Goal: Information Seeking & Learning: Learn about a topic

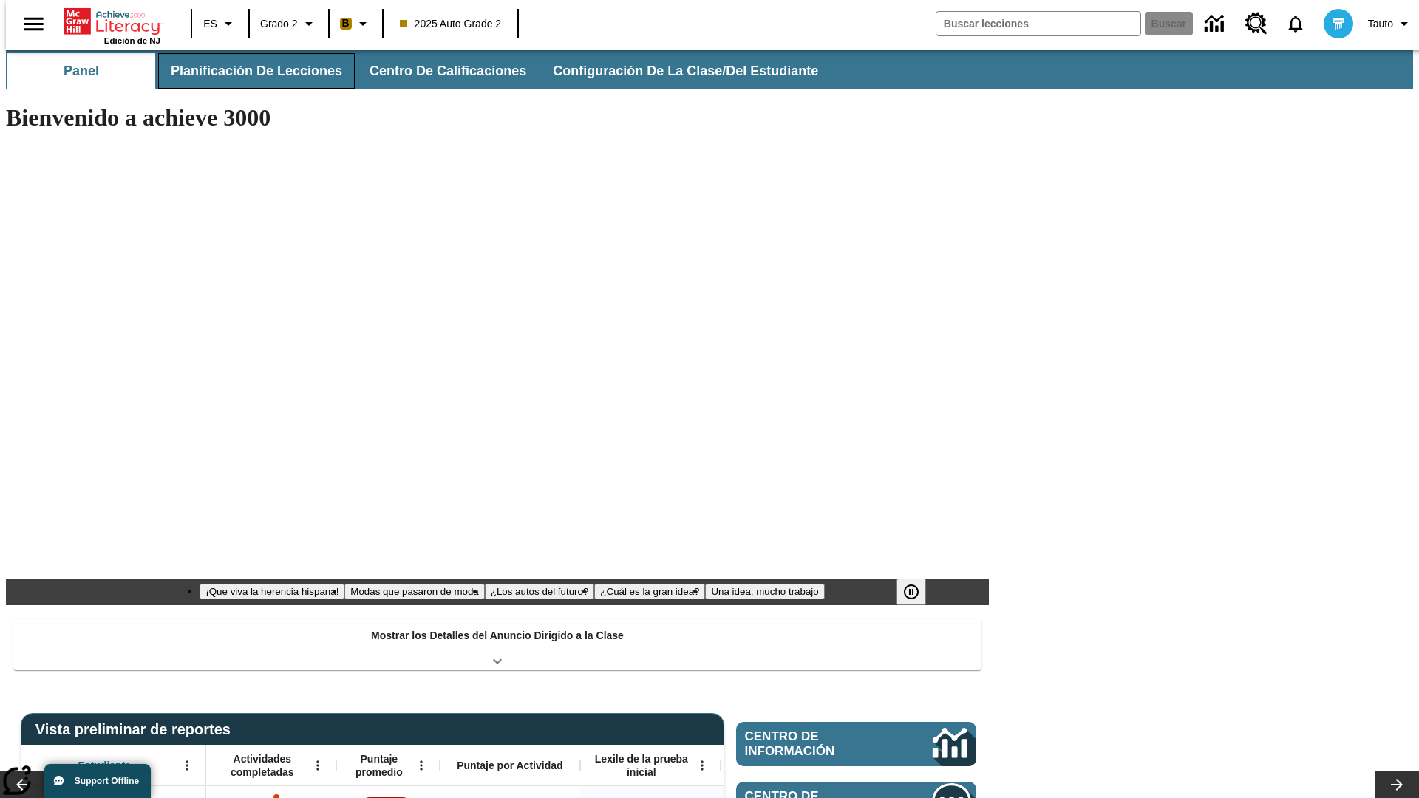
click at [248, 71] on button "Planificación de lecciones" at bounding box center [256, 70] width 197 height 35
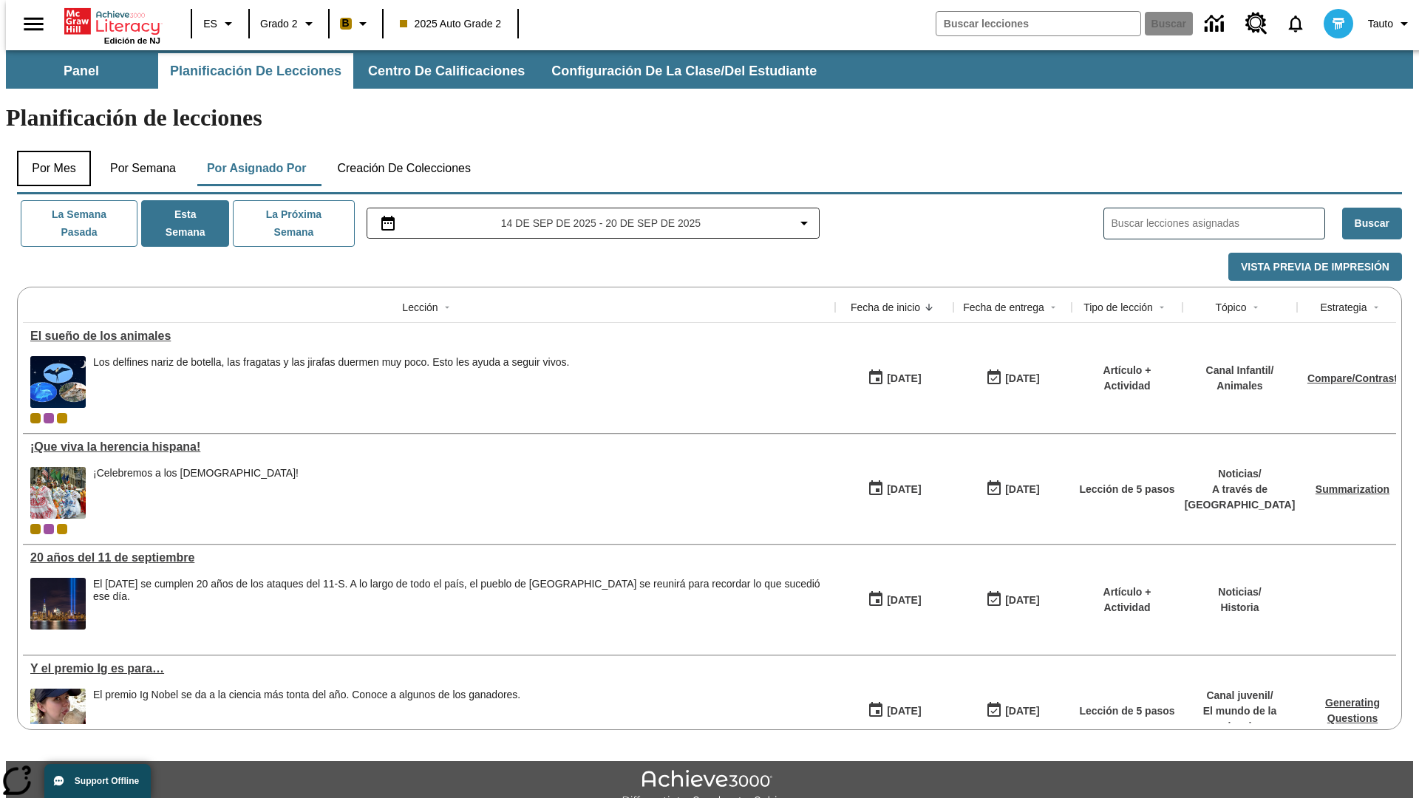
click at [48, 151] on button "Por mes" at bounding box center [54, 168] width 74 height 35
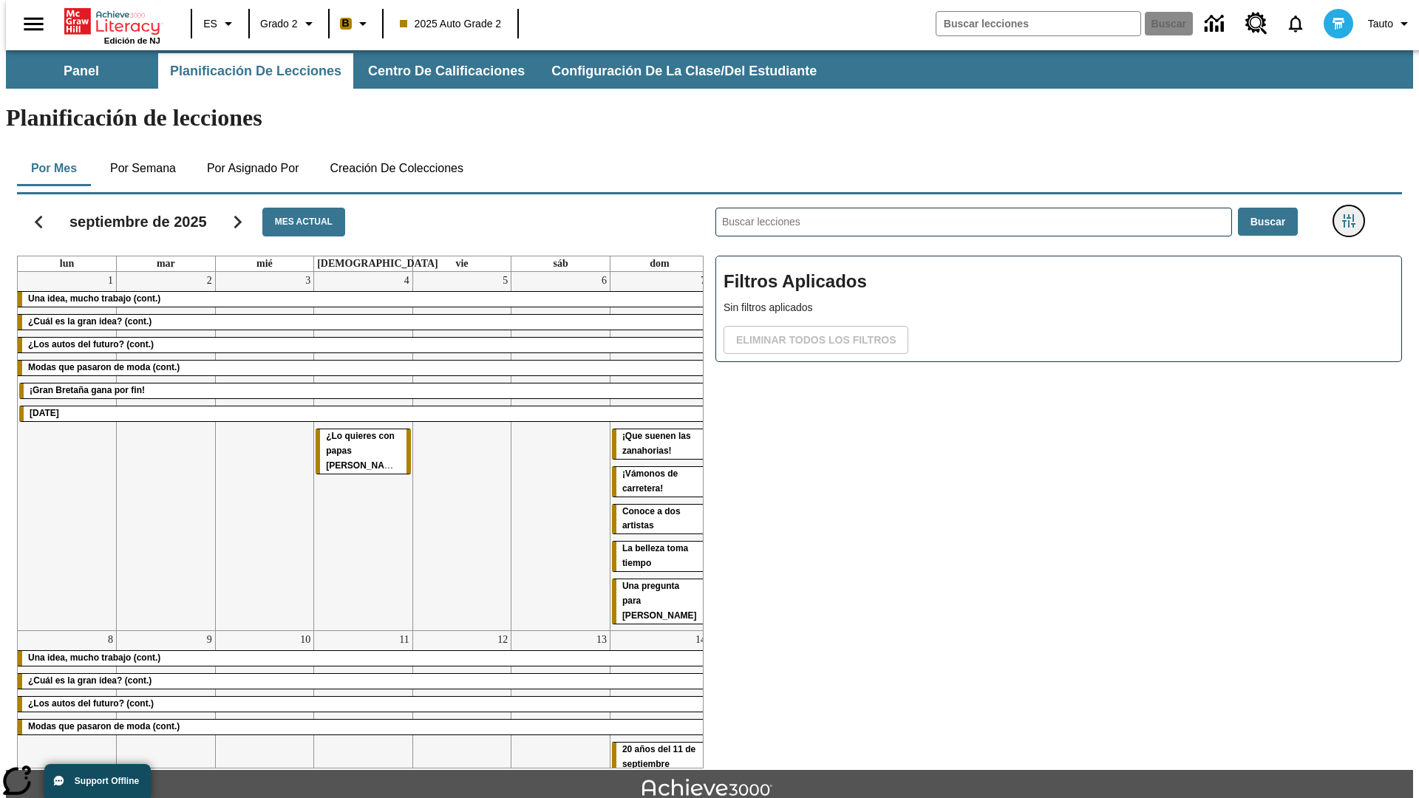
click at [1353, 214] on icon "Menú lateral de filtros" at bounding box center [1348, 220] width 13 height 13
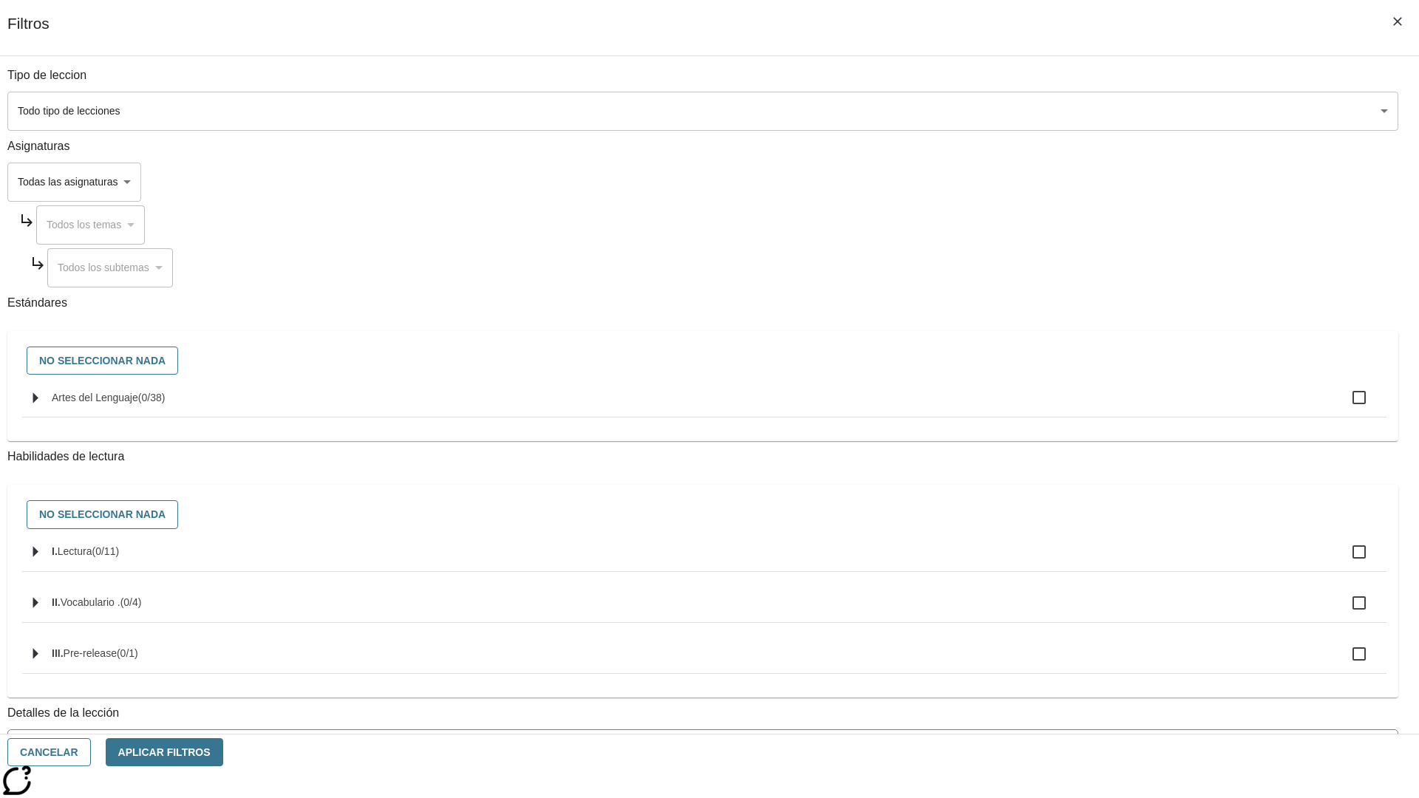
click at [1064, 111] on body "[MEDICAL_DATA] al contenido principal Edición de NJ ES Grado 2 B 2025 Auto Grad…" at bounding box center [709, 457] width 1407 height 815
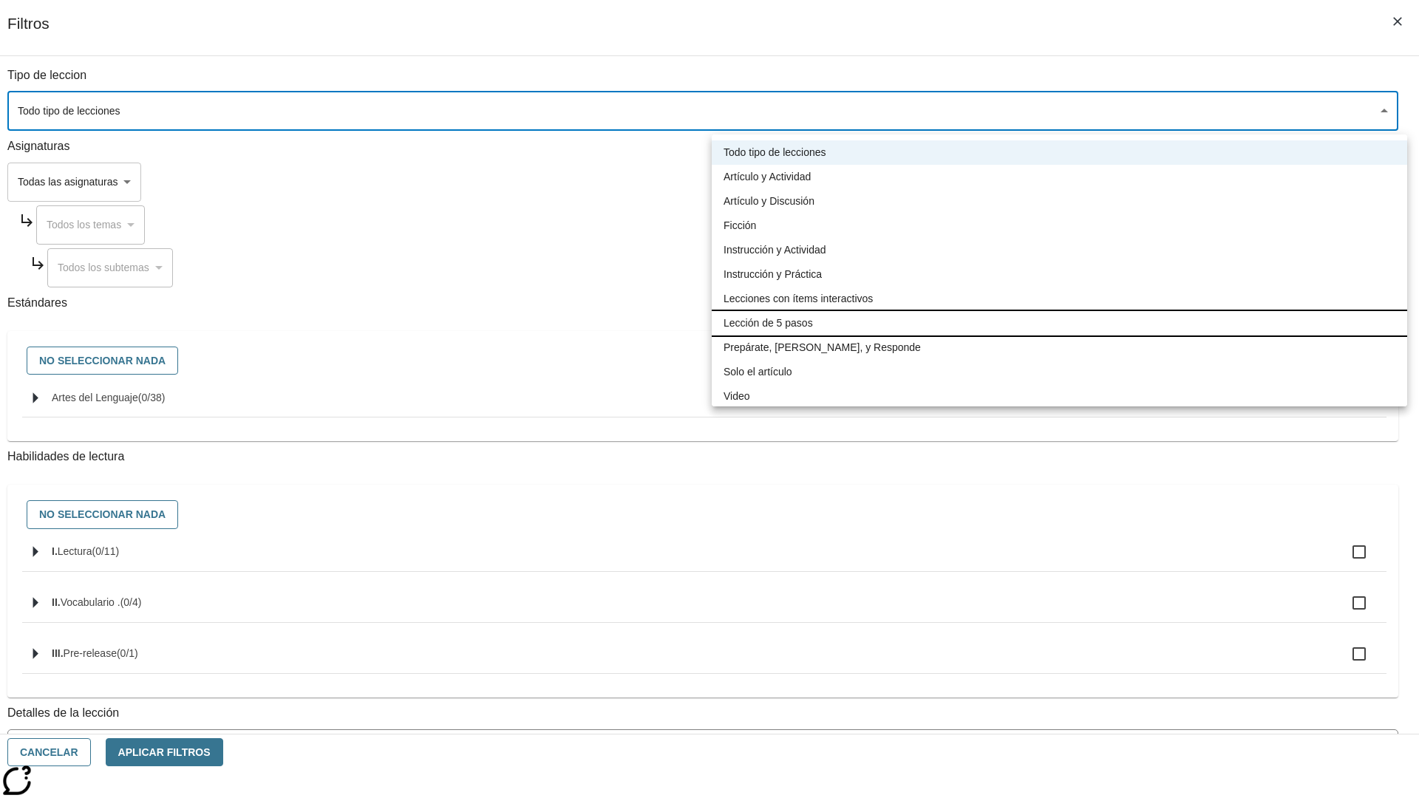
click at [1059, 323] on li "Lección de 5 pasos" at bounding box center [1060, 323] width 696 height 24
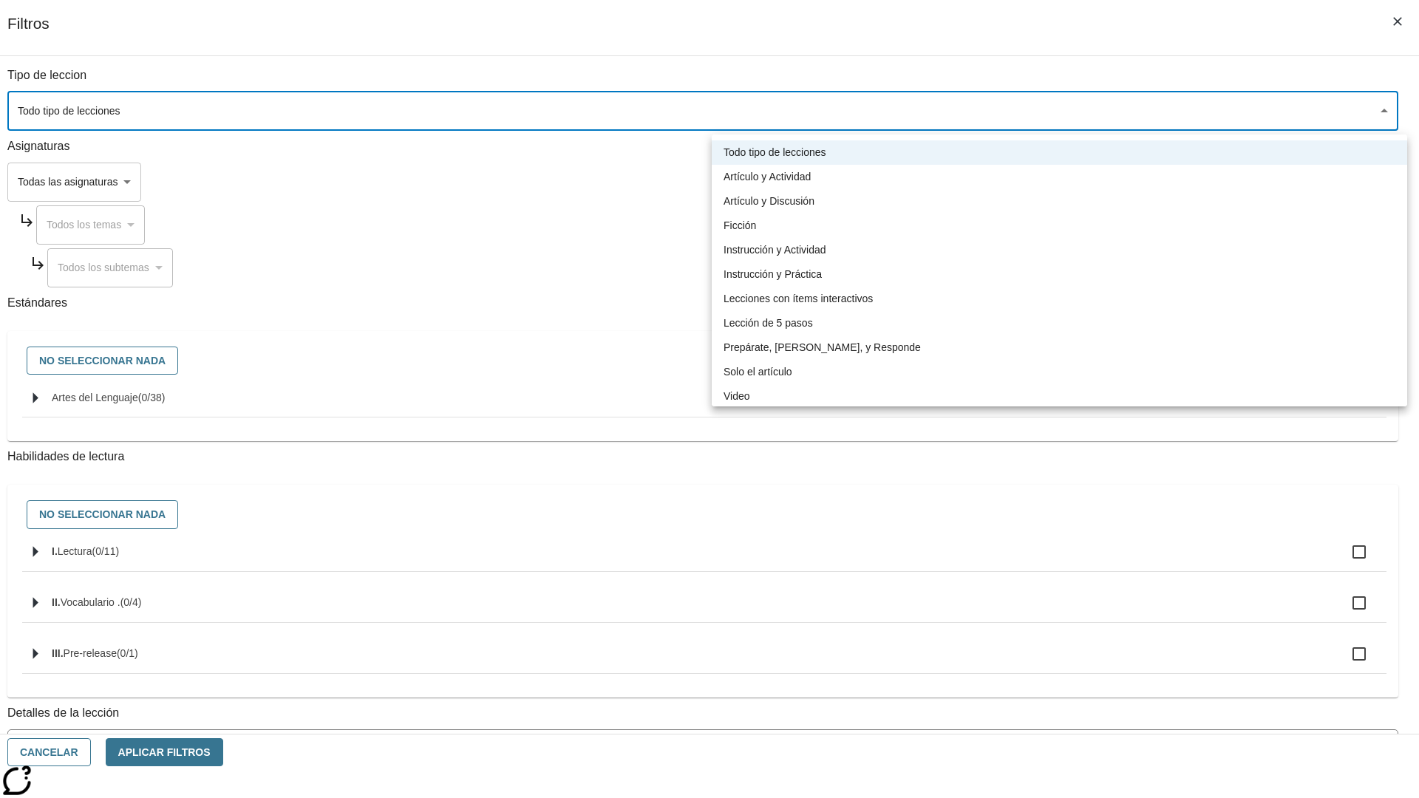
type input "1"
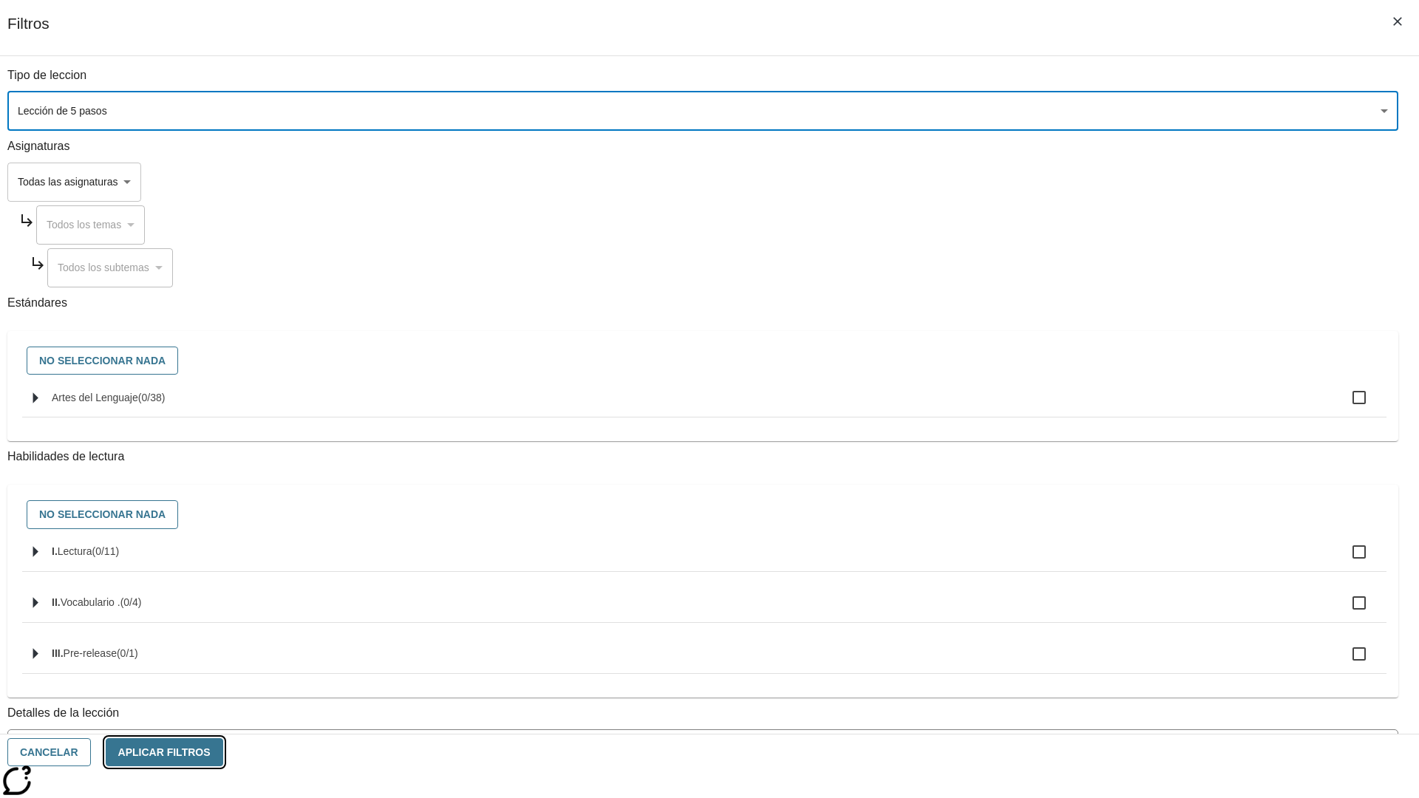
click at [223, 752] on button "Aplicar Filtros" at bounding box center [165, 752] width 118 height 29
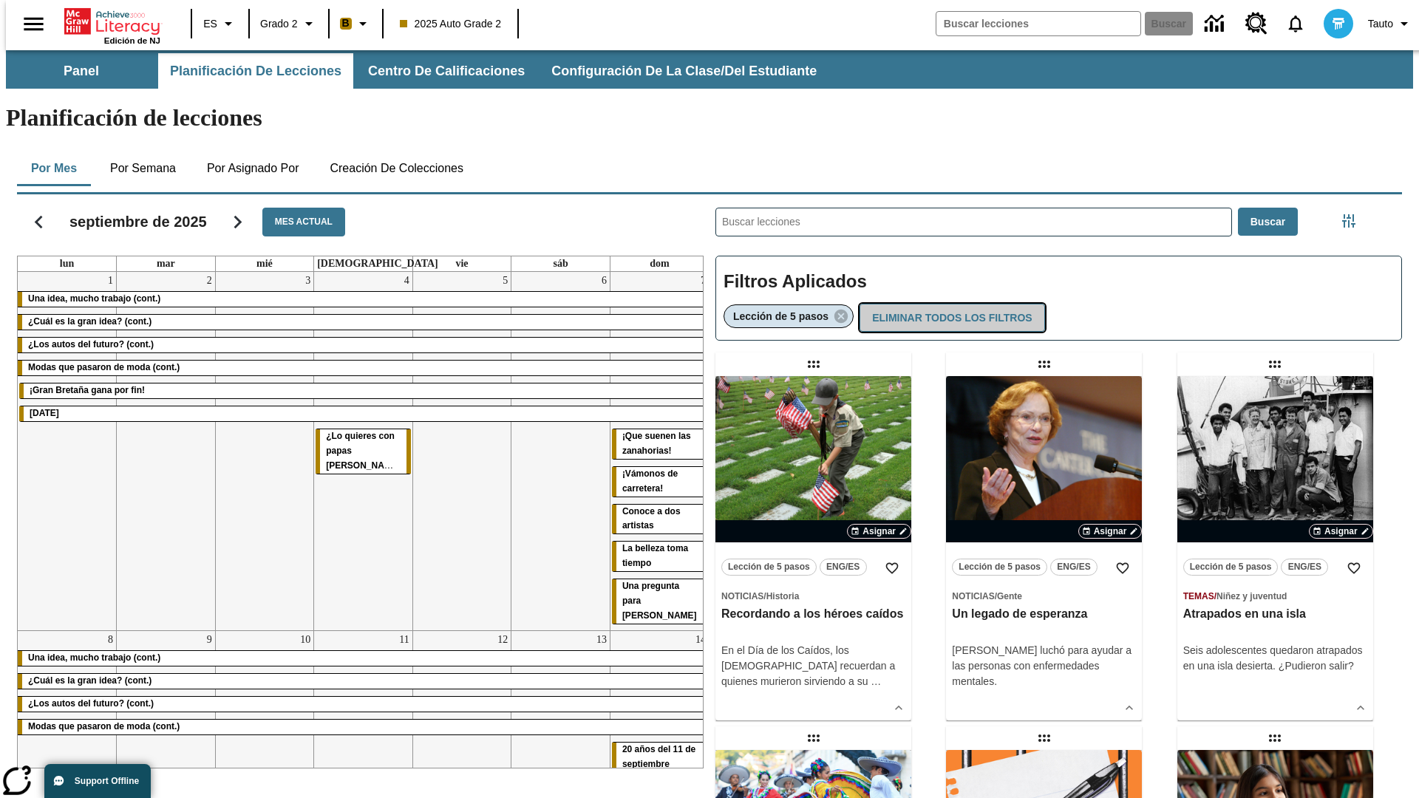
click at [949, 304] on button "Eliminar todos los filtros" at bounding box center [952, 318] width 185 height 29
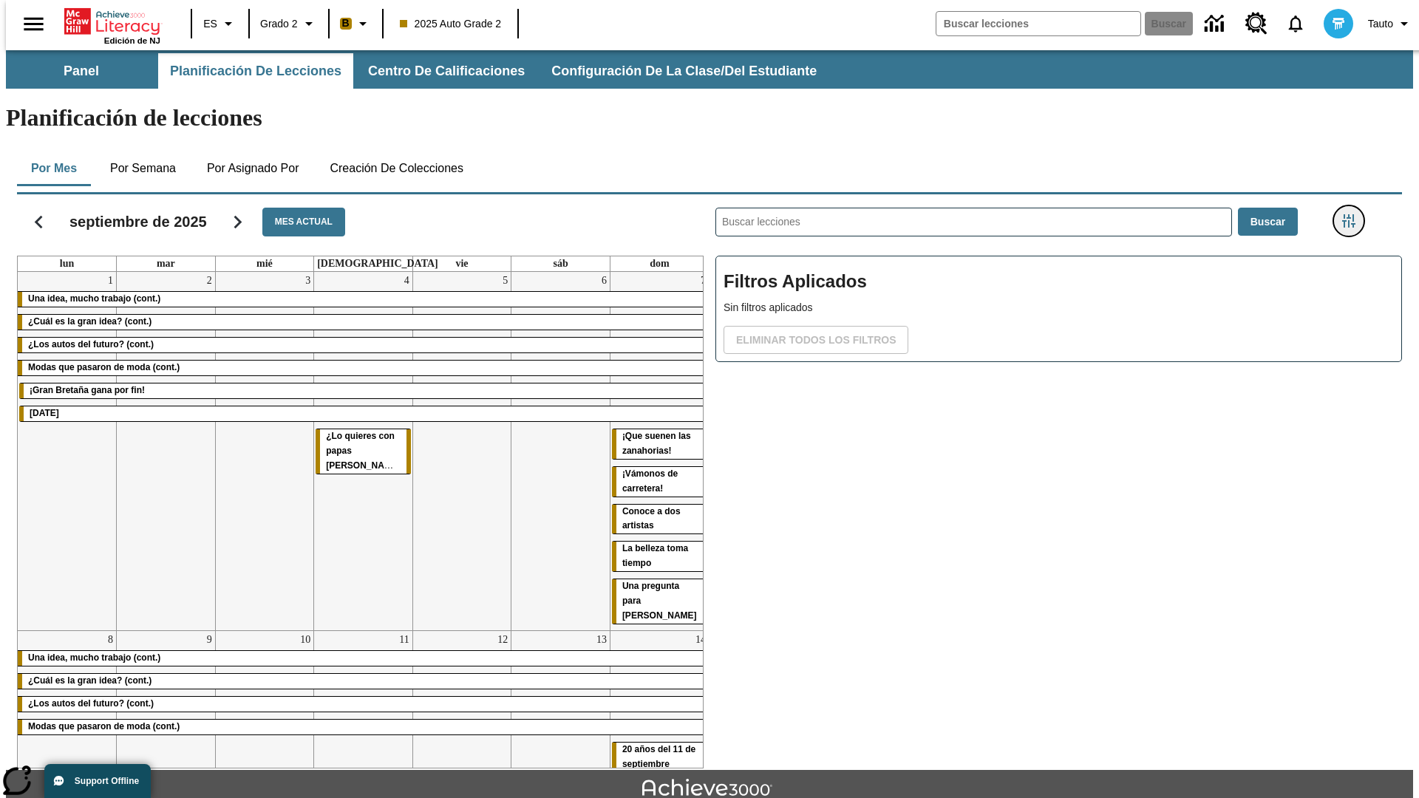
click at [1353, 214] on icon "Menú lateral de filtros" at bounding box center [1348, 220] width 13 height 13
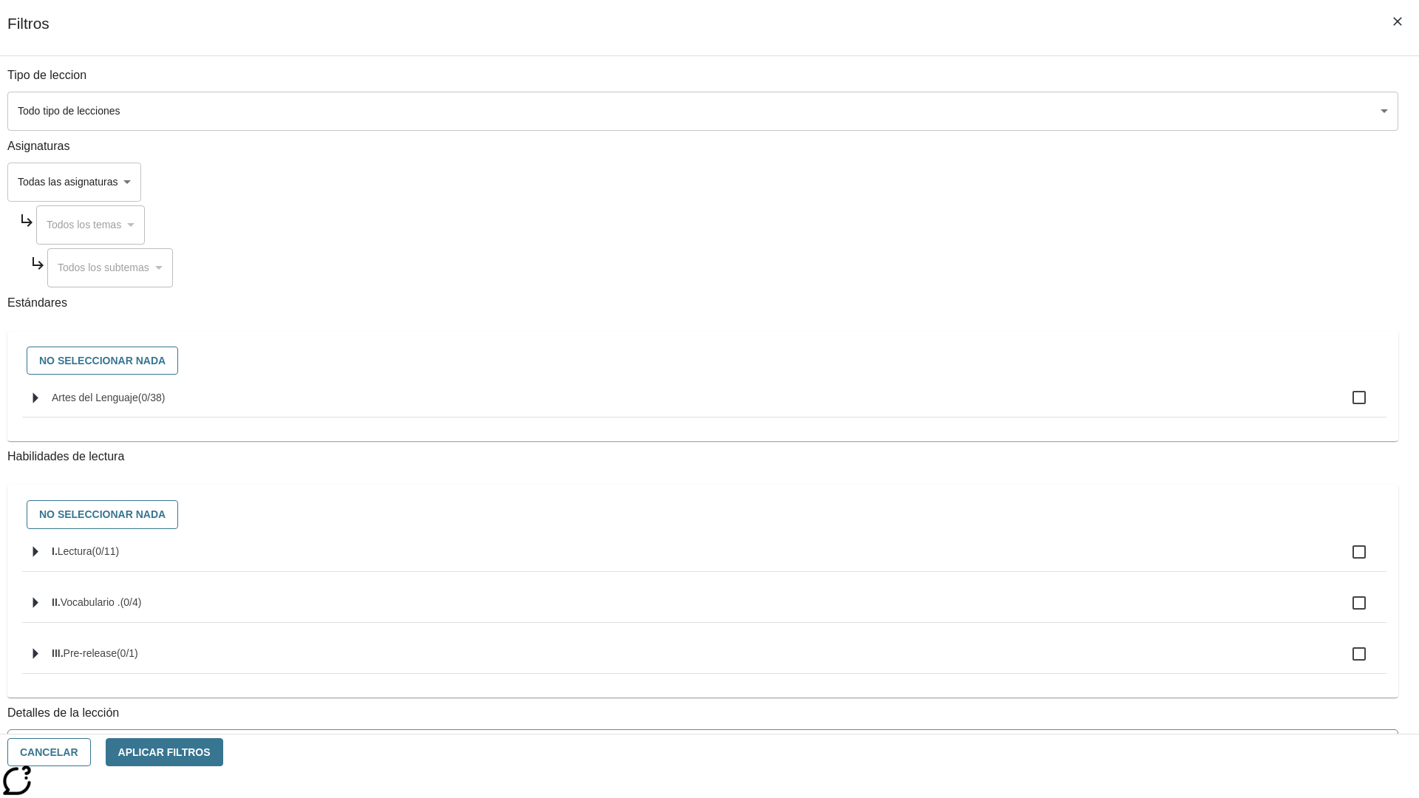
click at [1064, 182] on body "[MEDICAL_DATA] al contenido principal Edición de NJ ES Grado 2 B 2025 Auto Grad…" at bounding box center [709, 457] width 1407 height 815
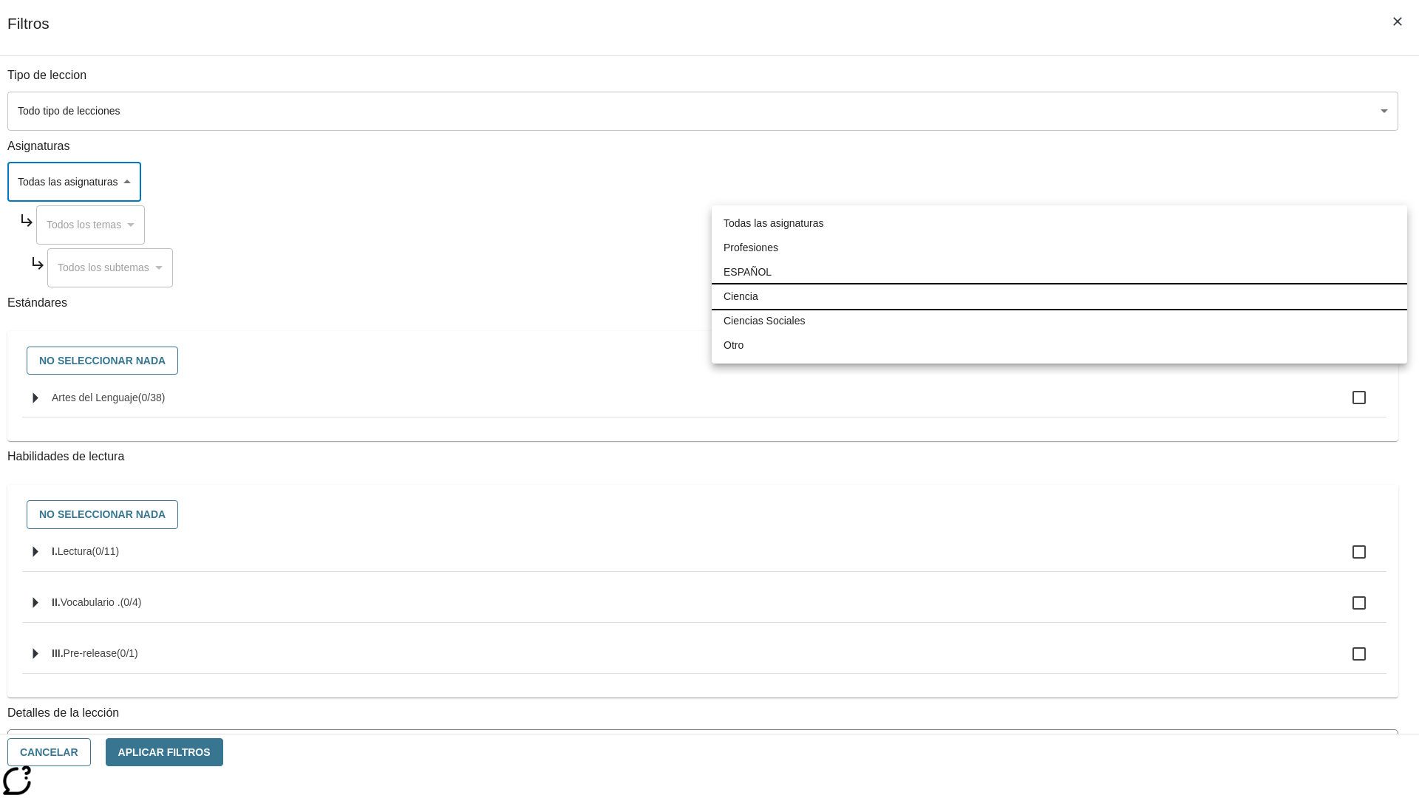
click at [1059, 296] on li "Ciencia" at bounding box center [1060, 297] width 696 height 24
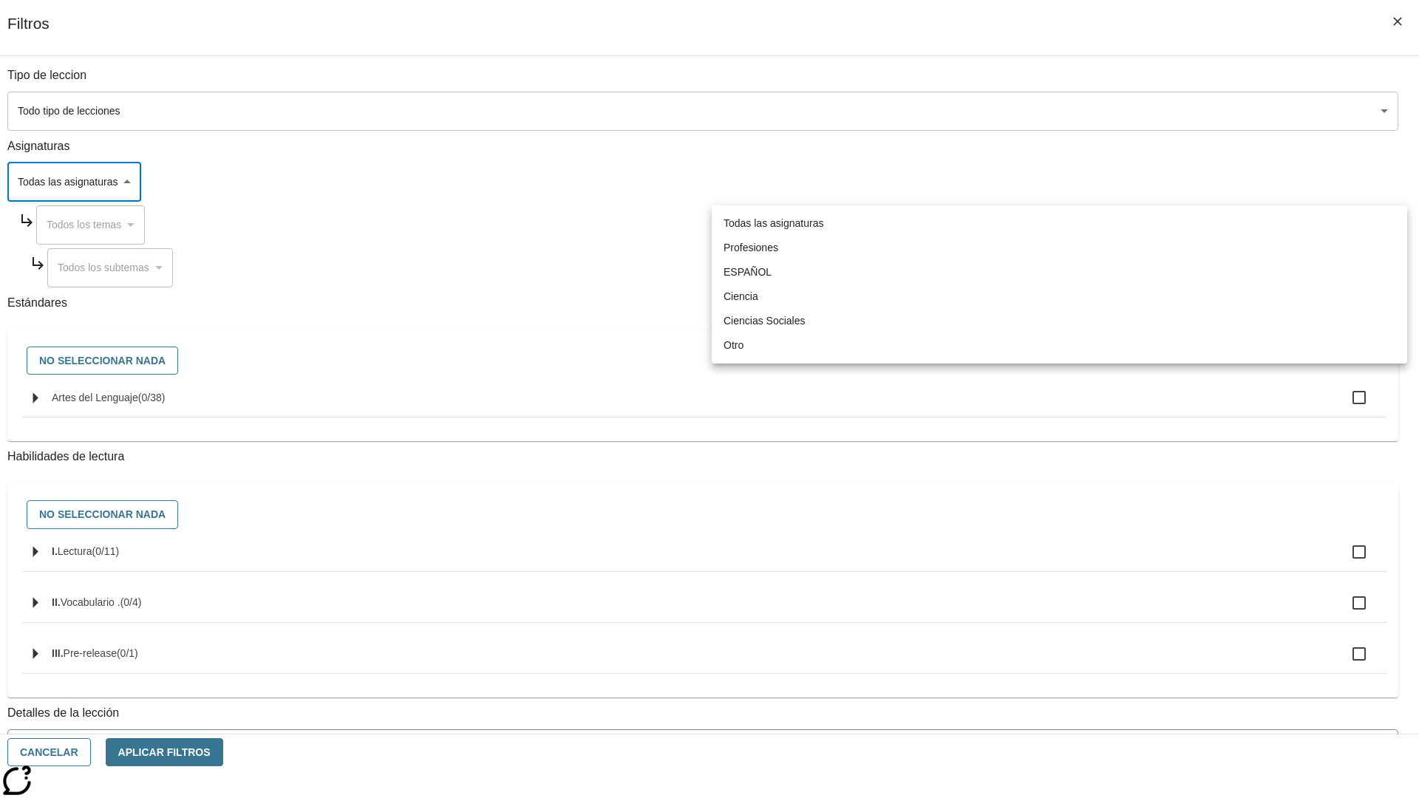
type input "2"
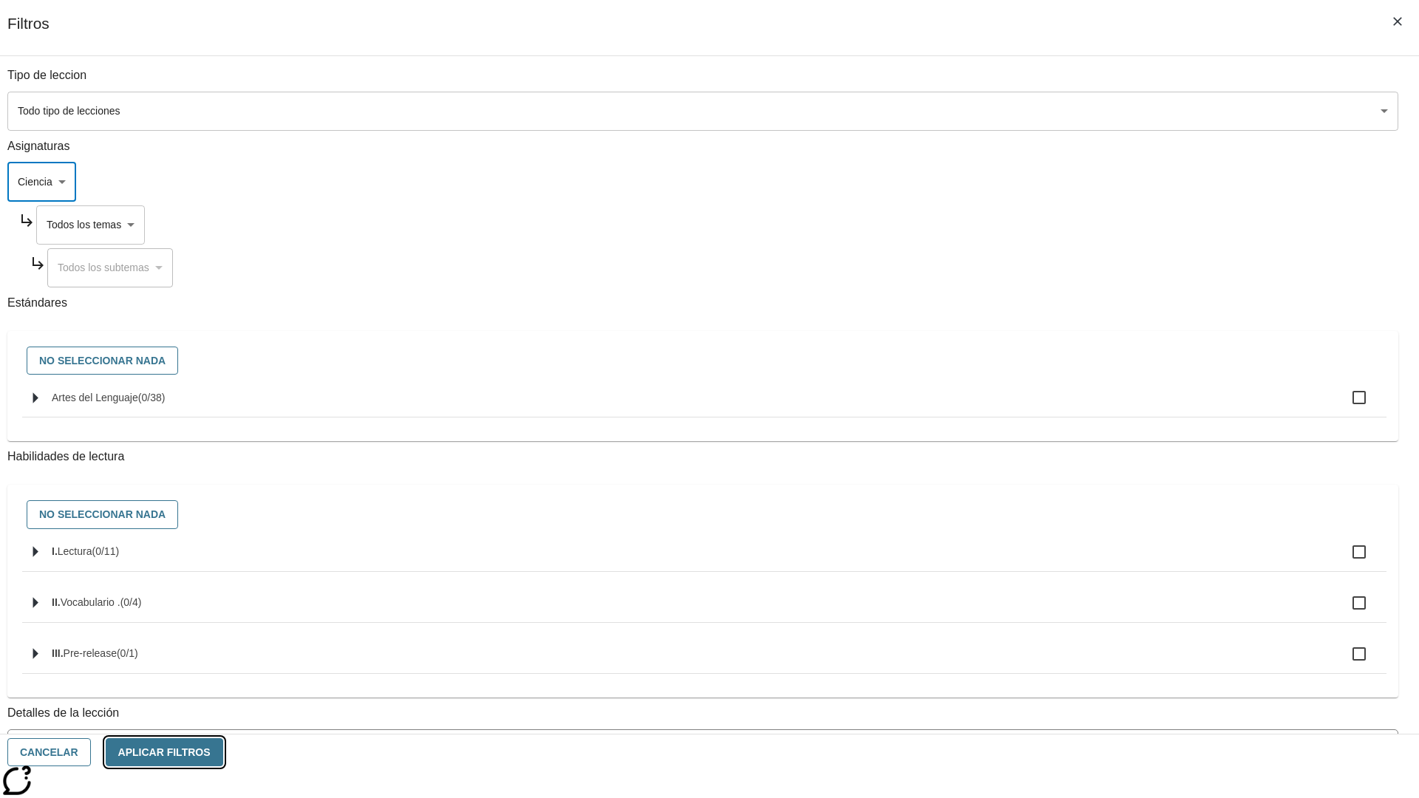
click at [223, 752] on button "Aplicar Filtros" at bounding box center [165, 752] width 118 height 29
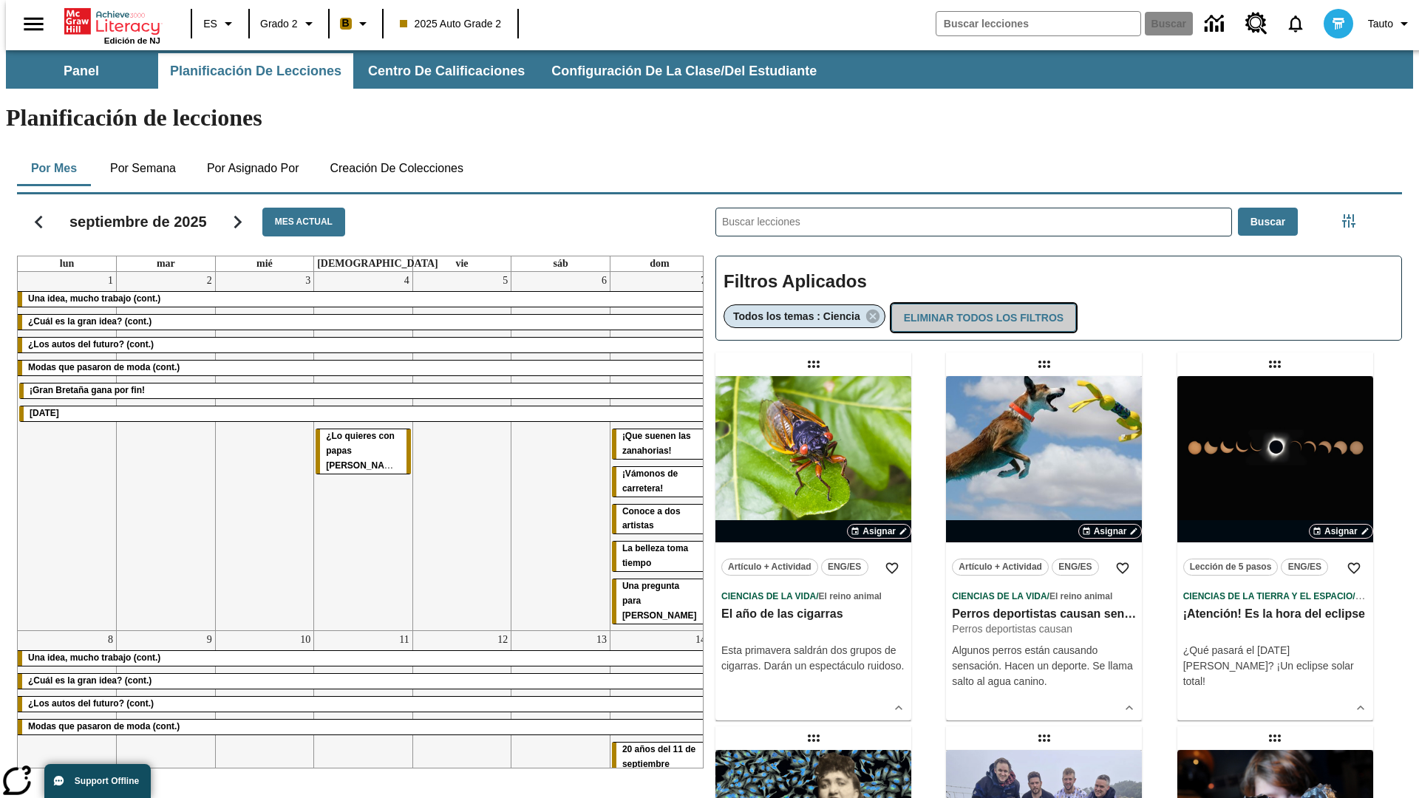
click at [982, 304] on button "Eliminar todos los filtros" at bounding box center [983, 318] width 185 height 29
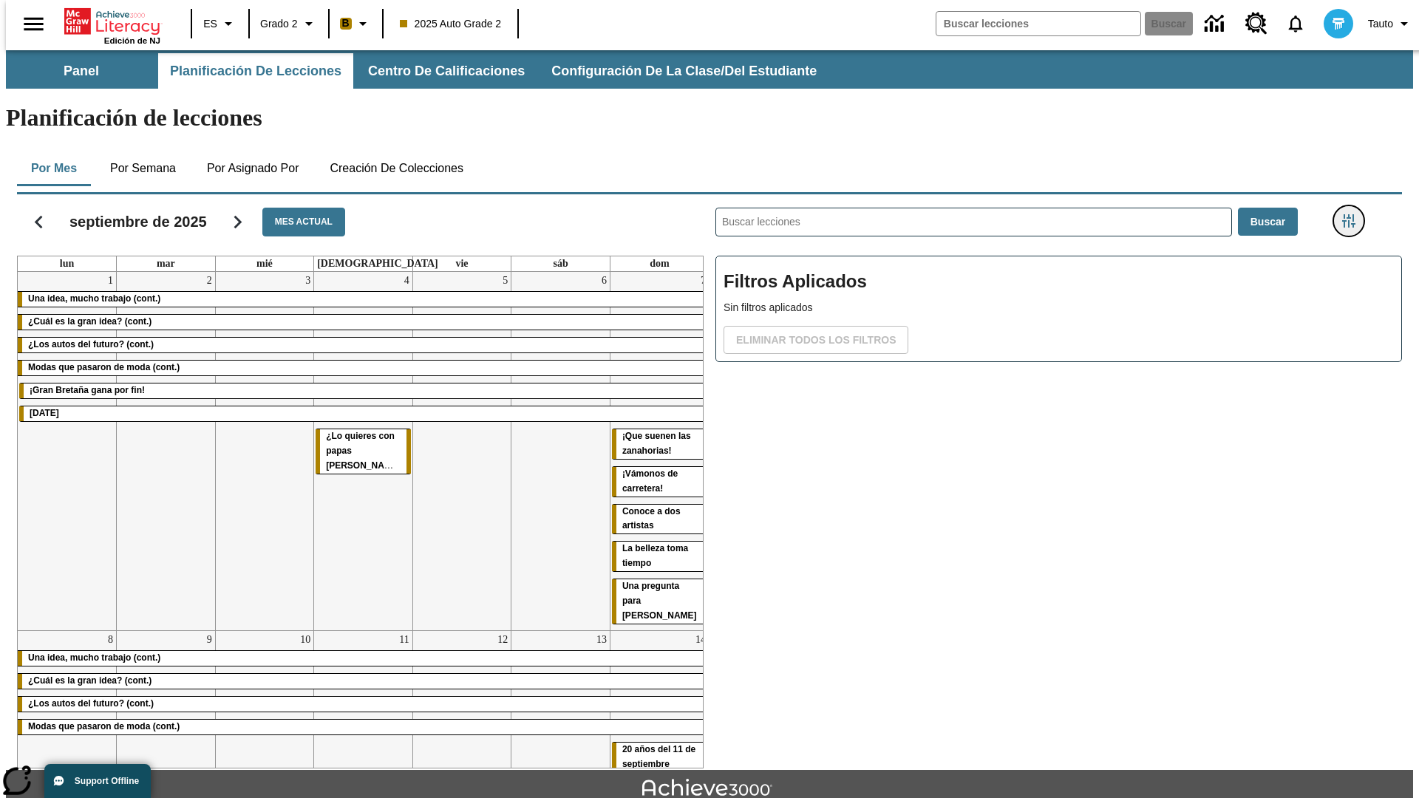
click at [1353, 214] on icon "Menú lateral de filtros" at bounding box center [1348, 220] width 13 height 13
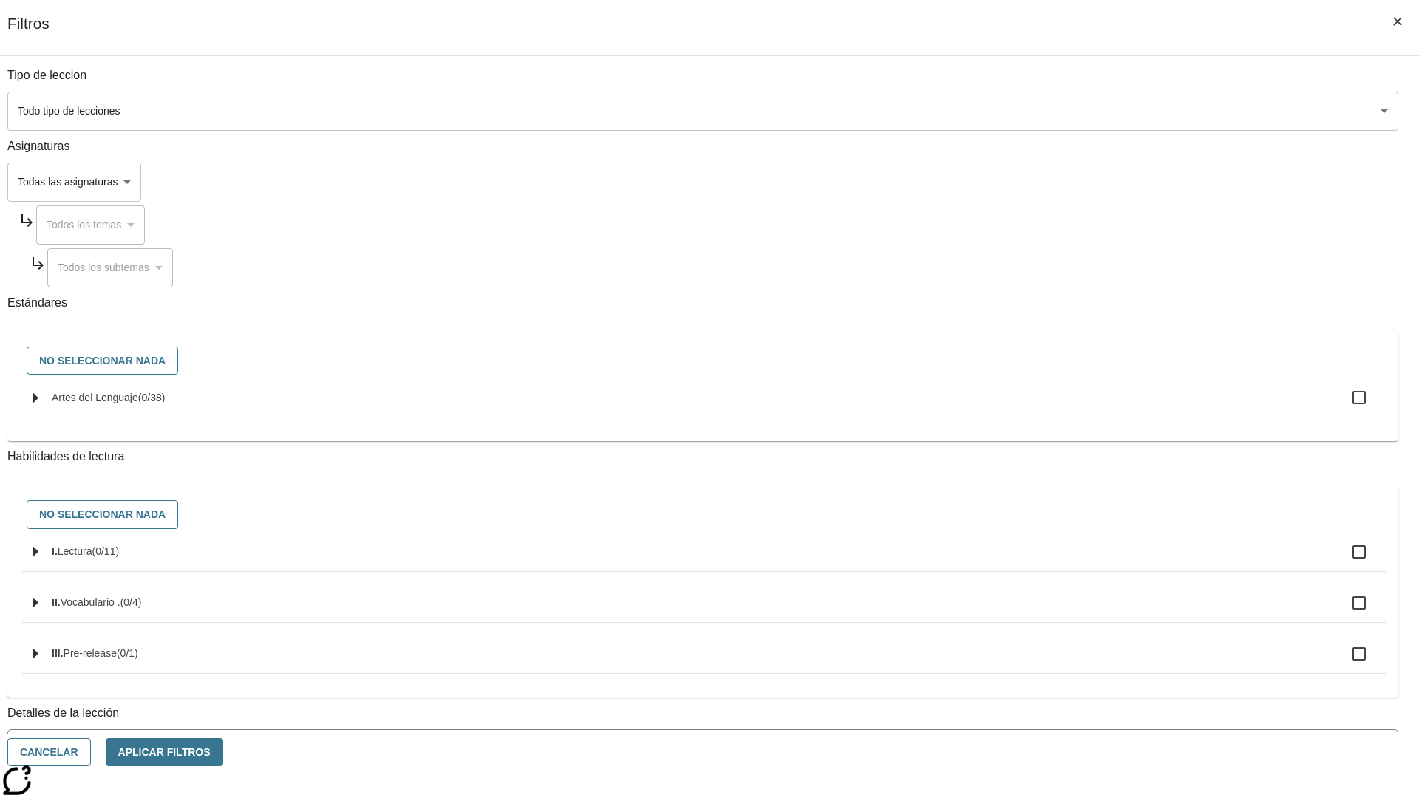
click at [138, 404] on span "Artes del Lenguaje" at bounding box center [95, 398] width 86 height 12
click at [1344, 406] on input "Artes del Lenguaje ( 0 / 38 )" at bounding box center [1359, 397] width 31 height 31
checkbox input "true"
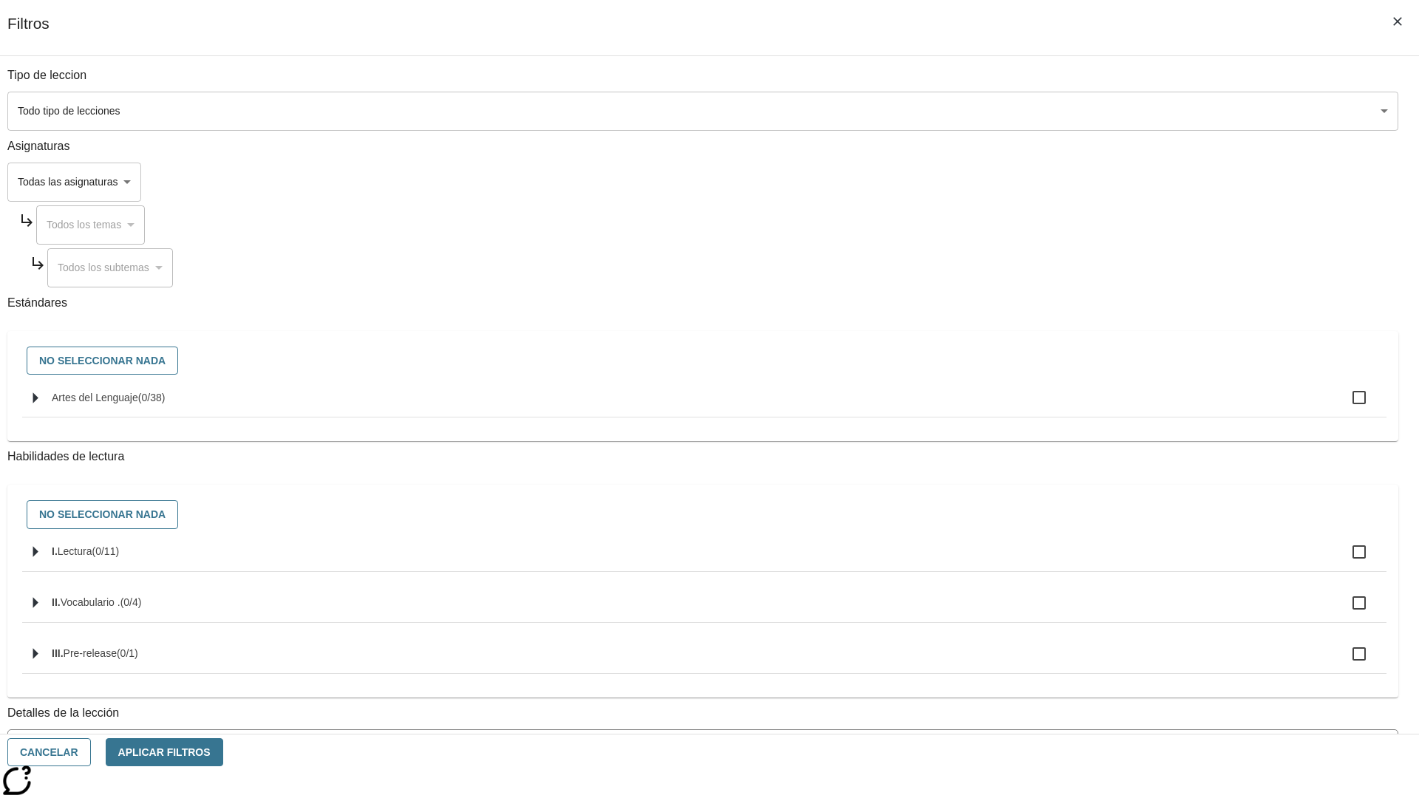
checkbox input "true"
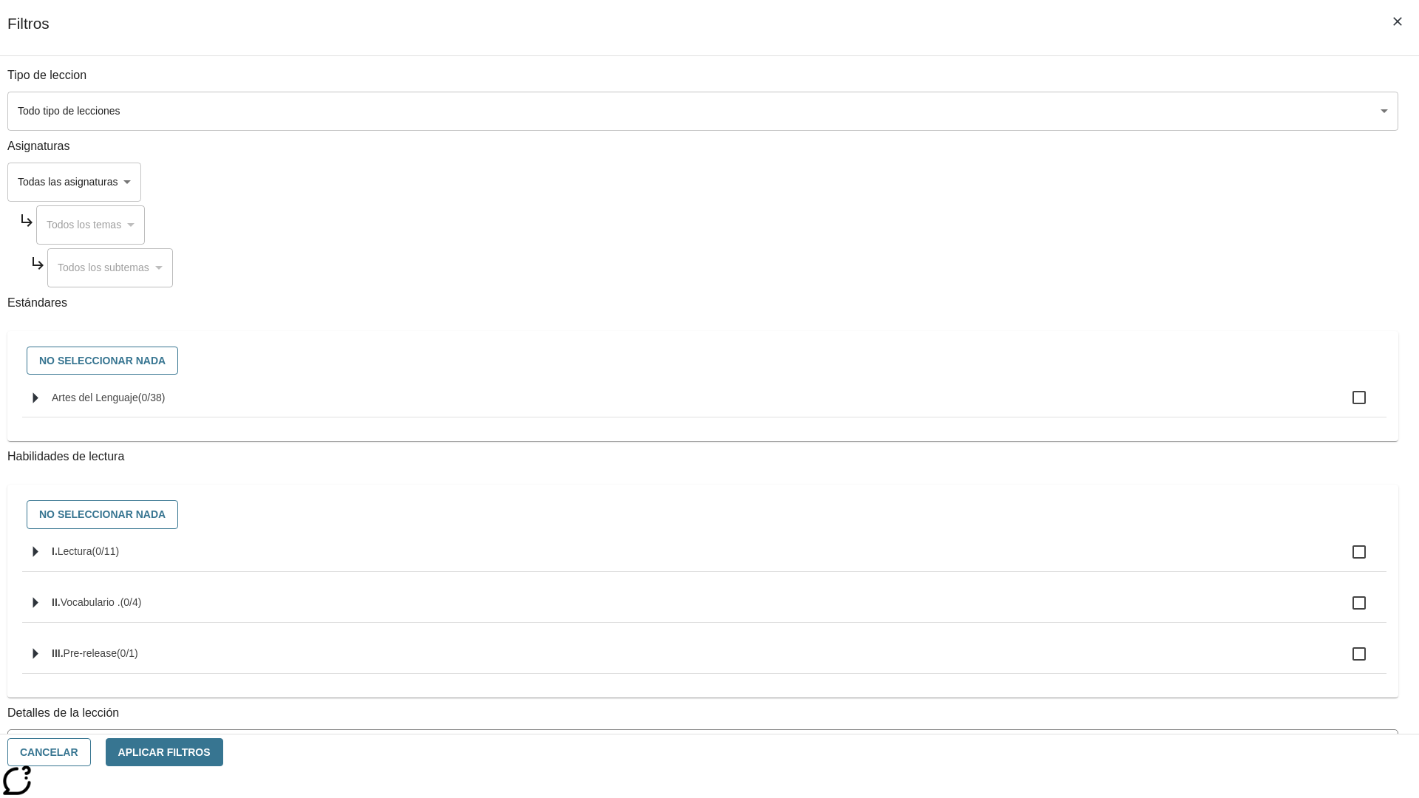
checkbox input "true"
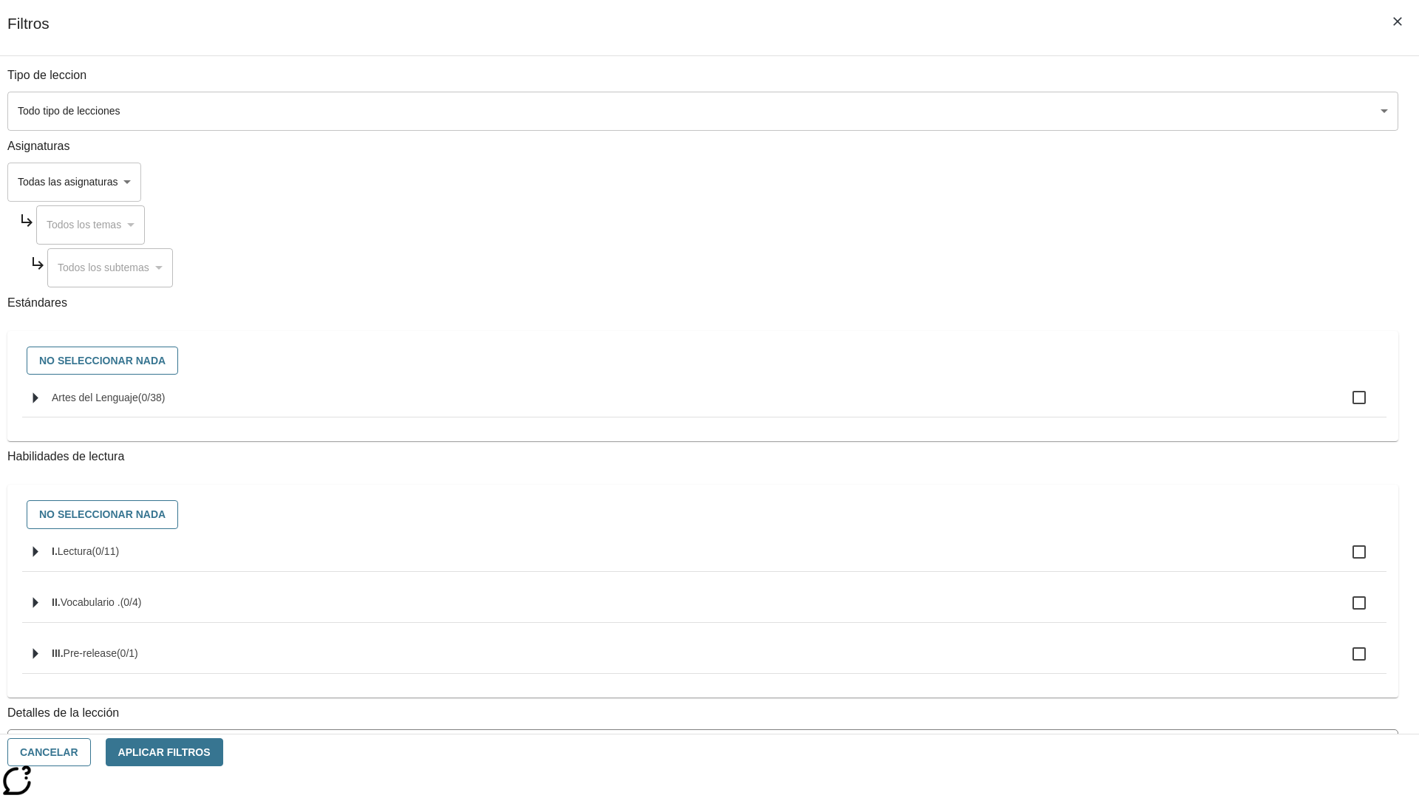
checkbox input "true"
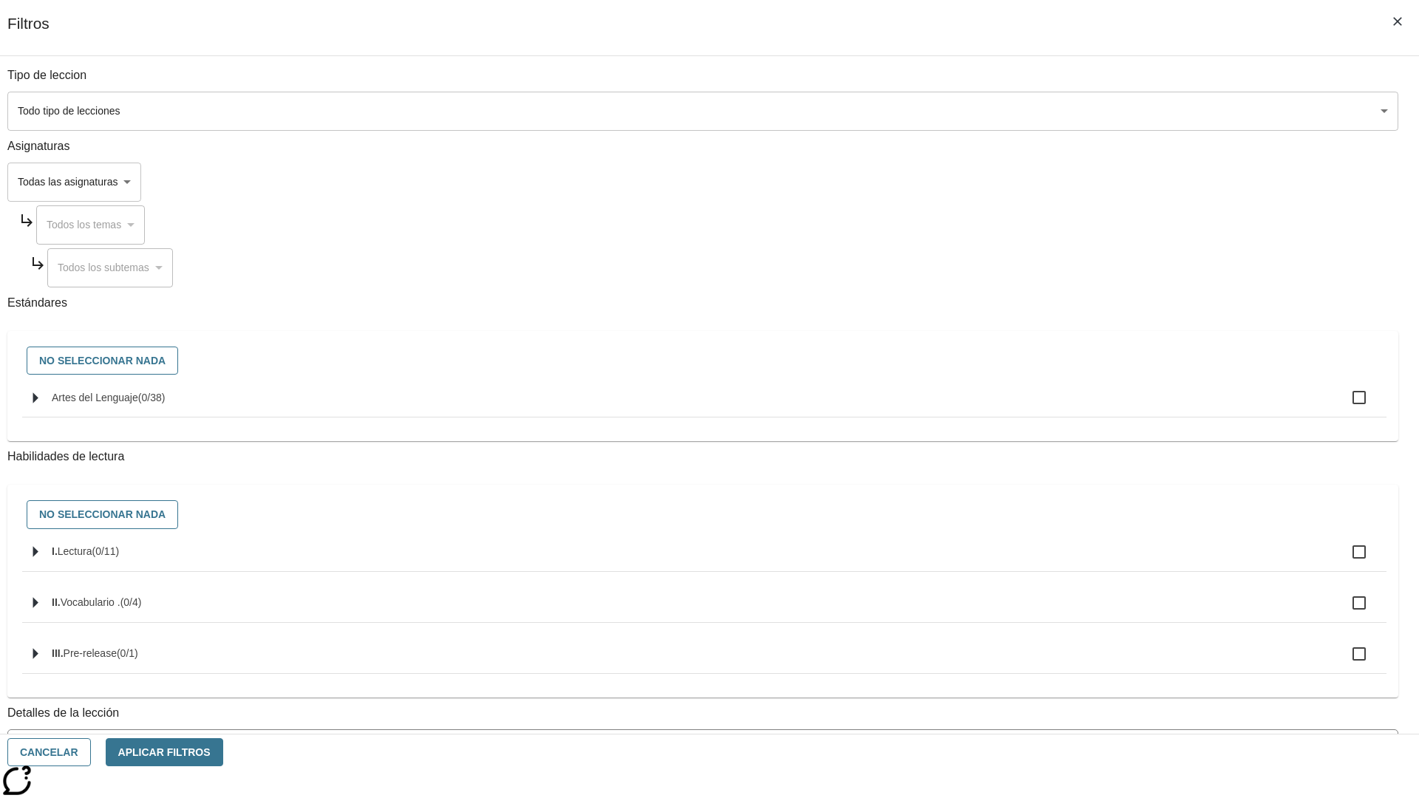
checkbox input "true"
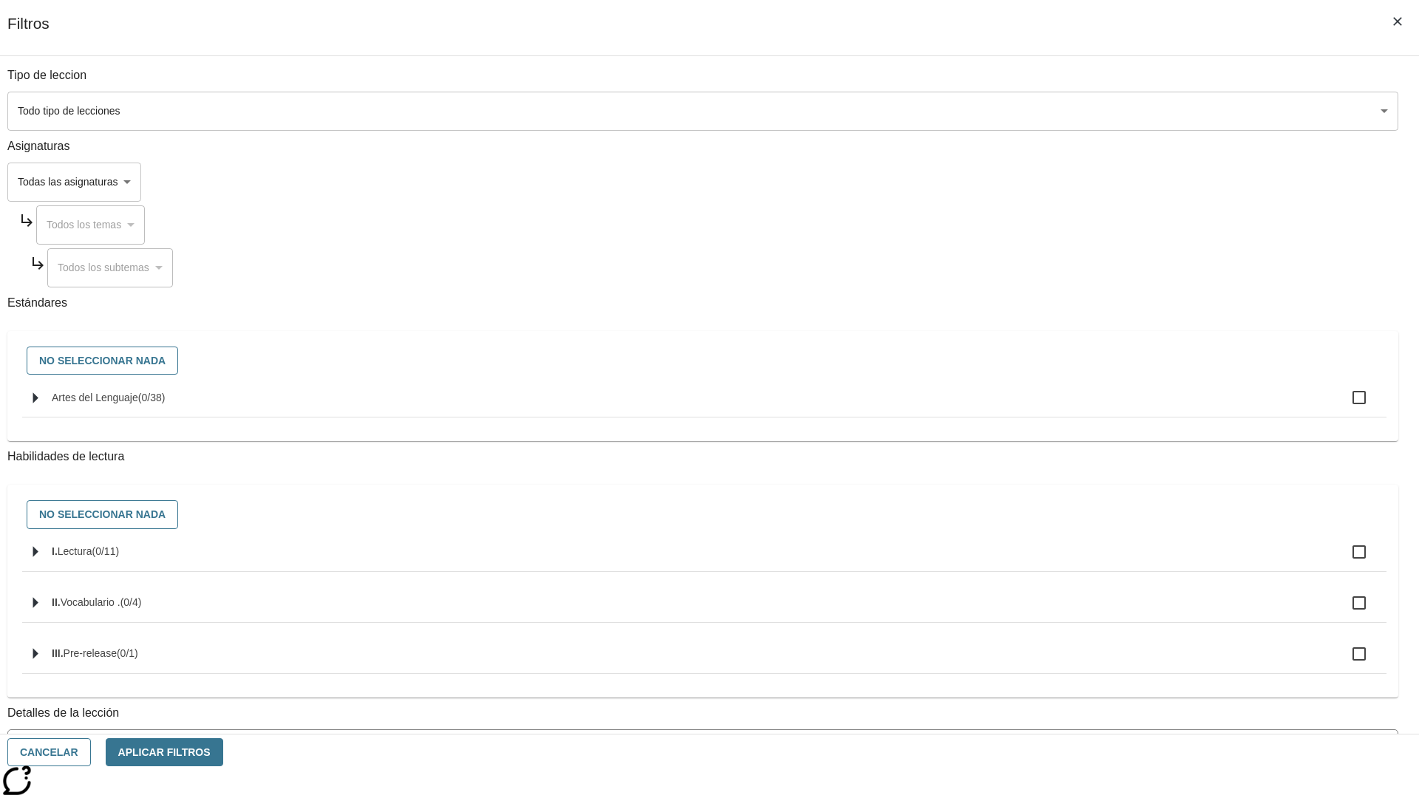
checkbox input "true"
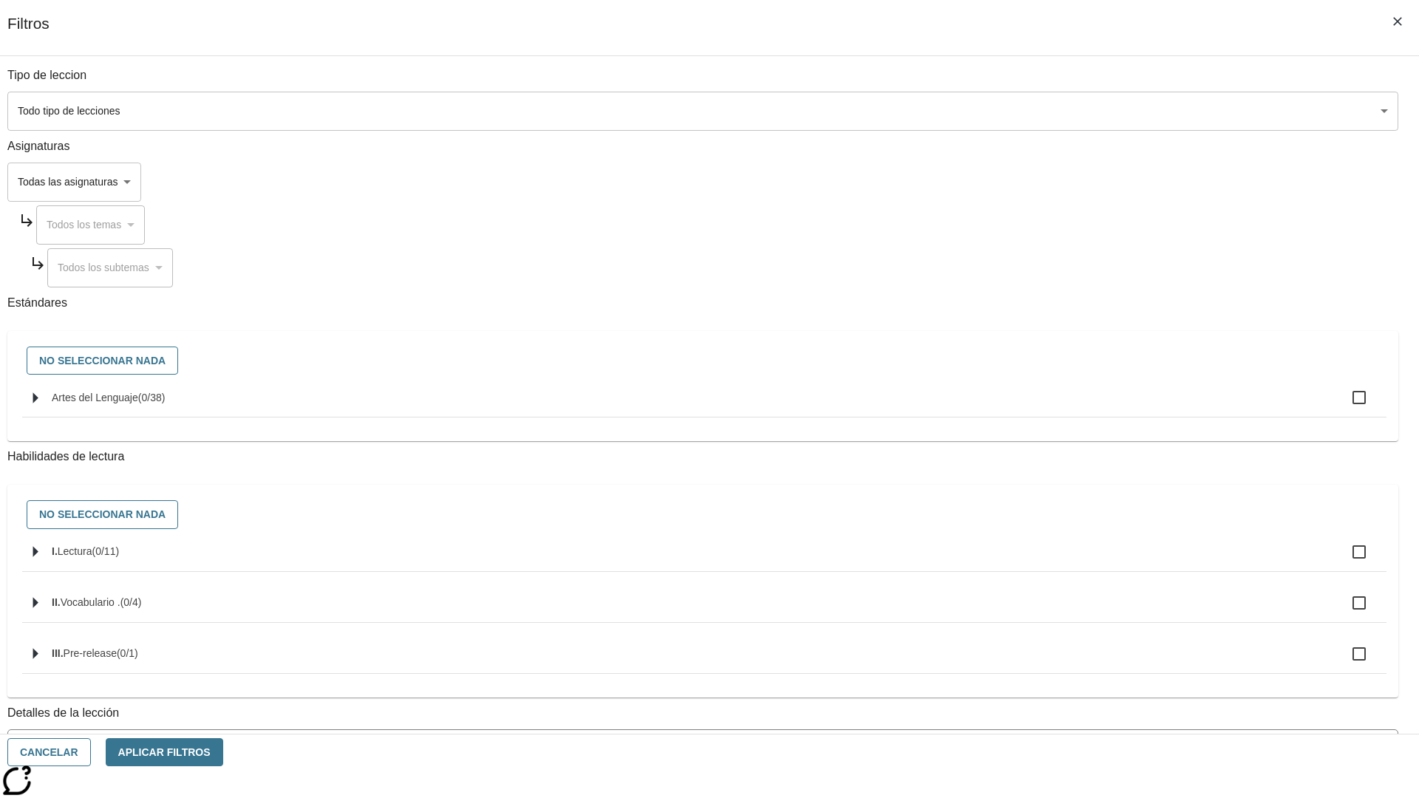
checkbox input "true"
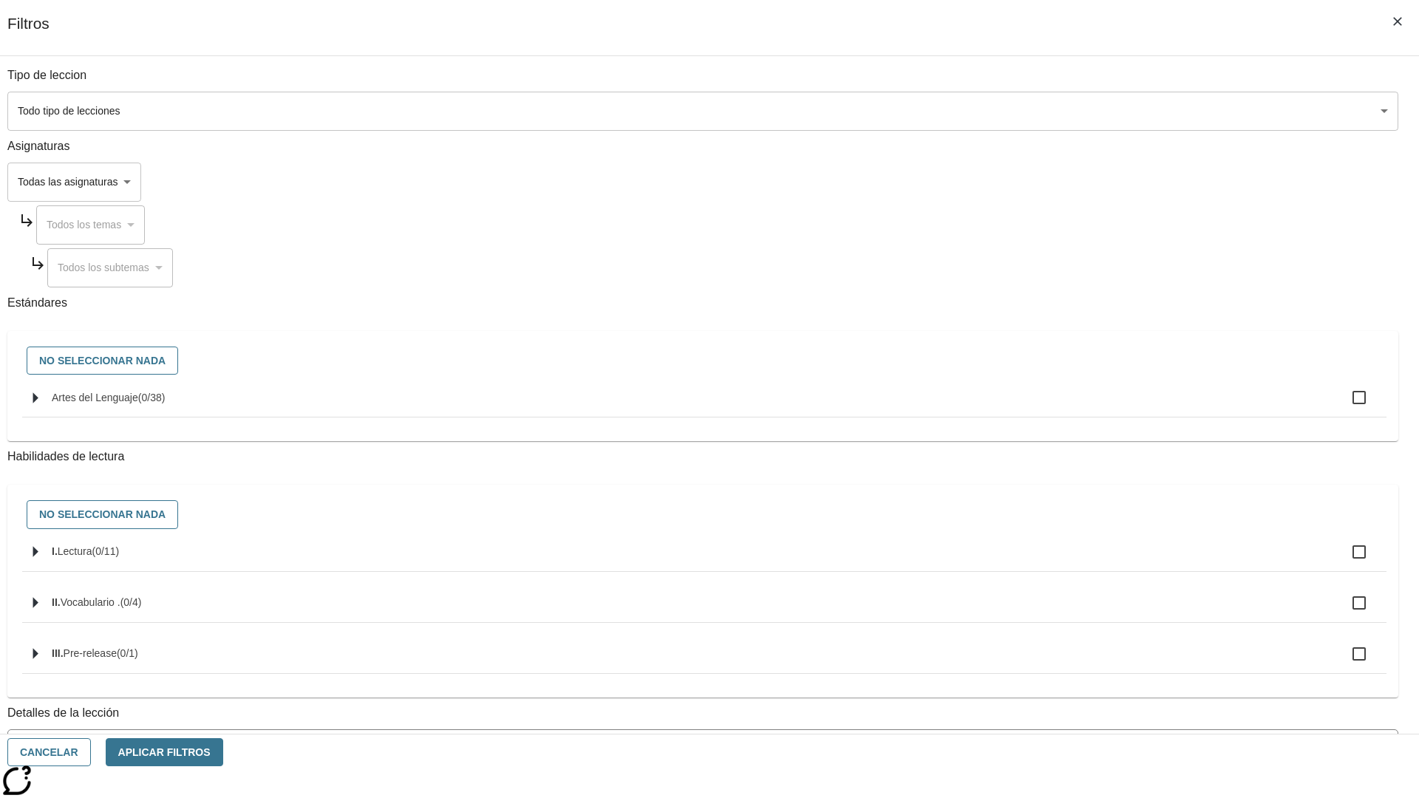
checkbox input "true"
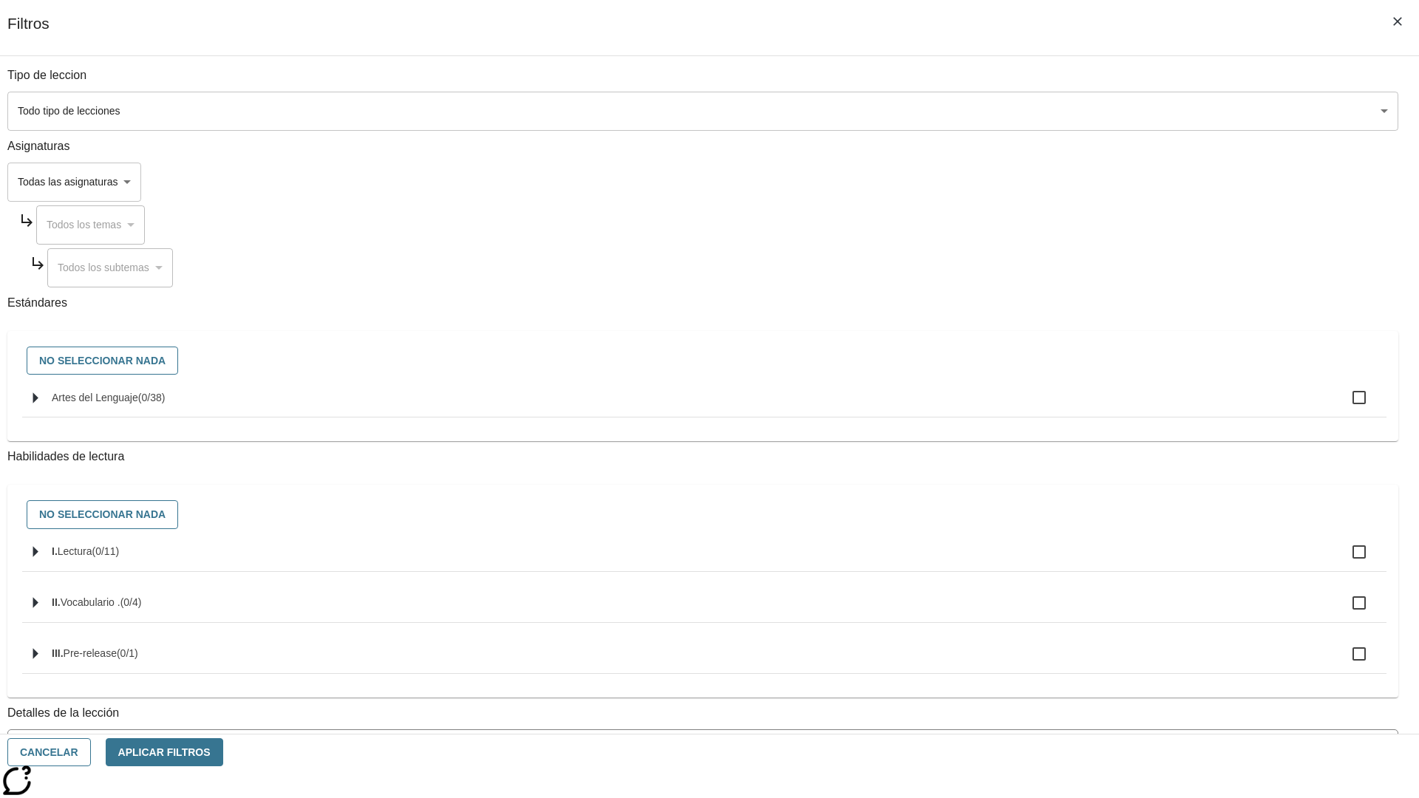
checkbox input "true"
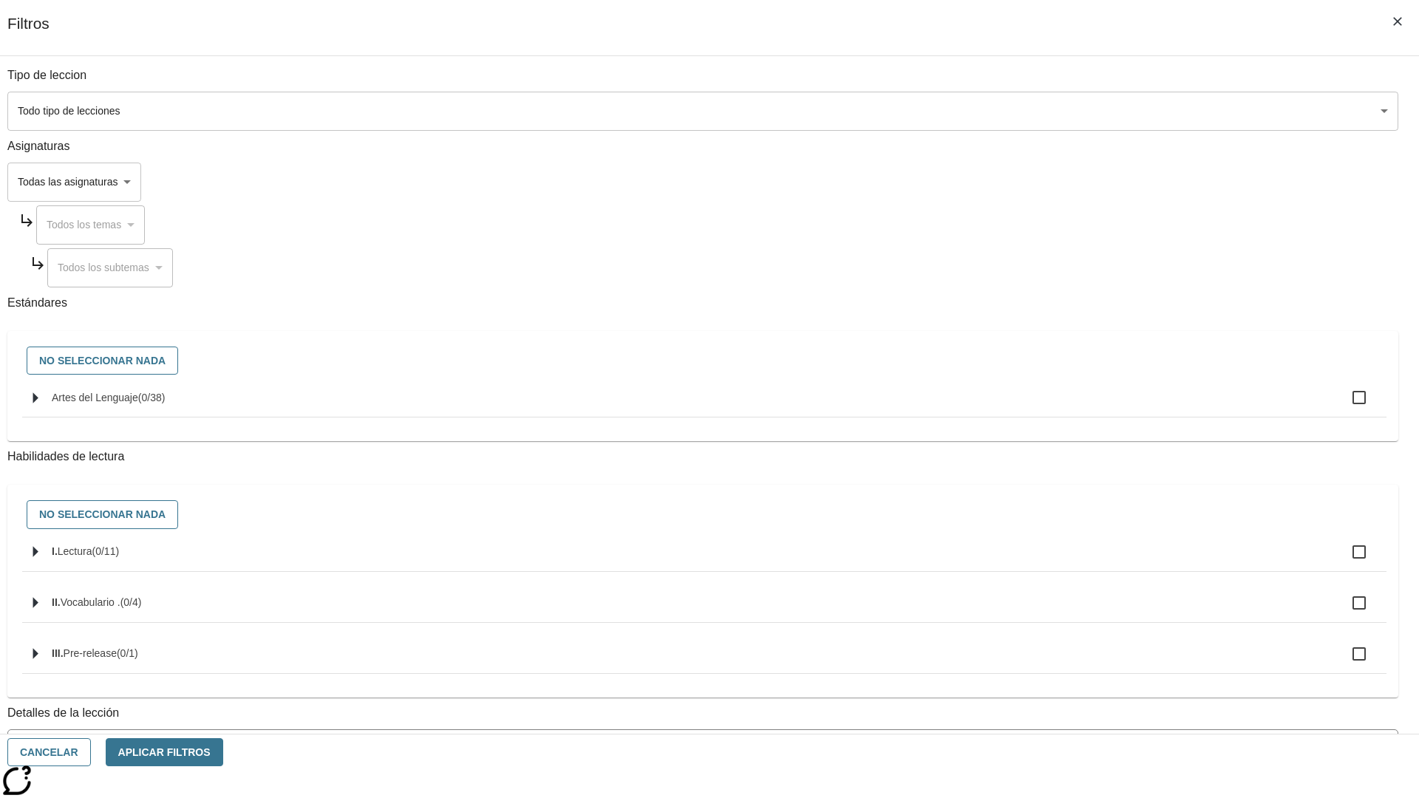
checkbox input "true"
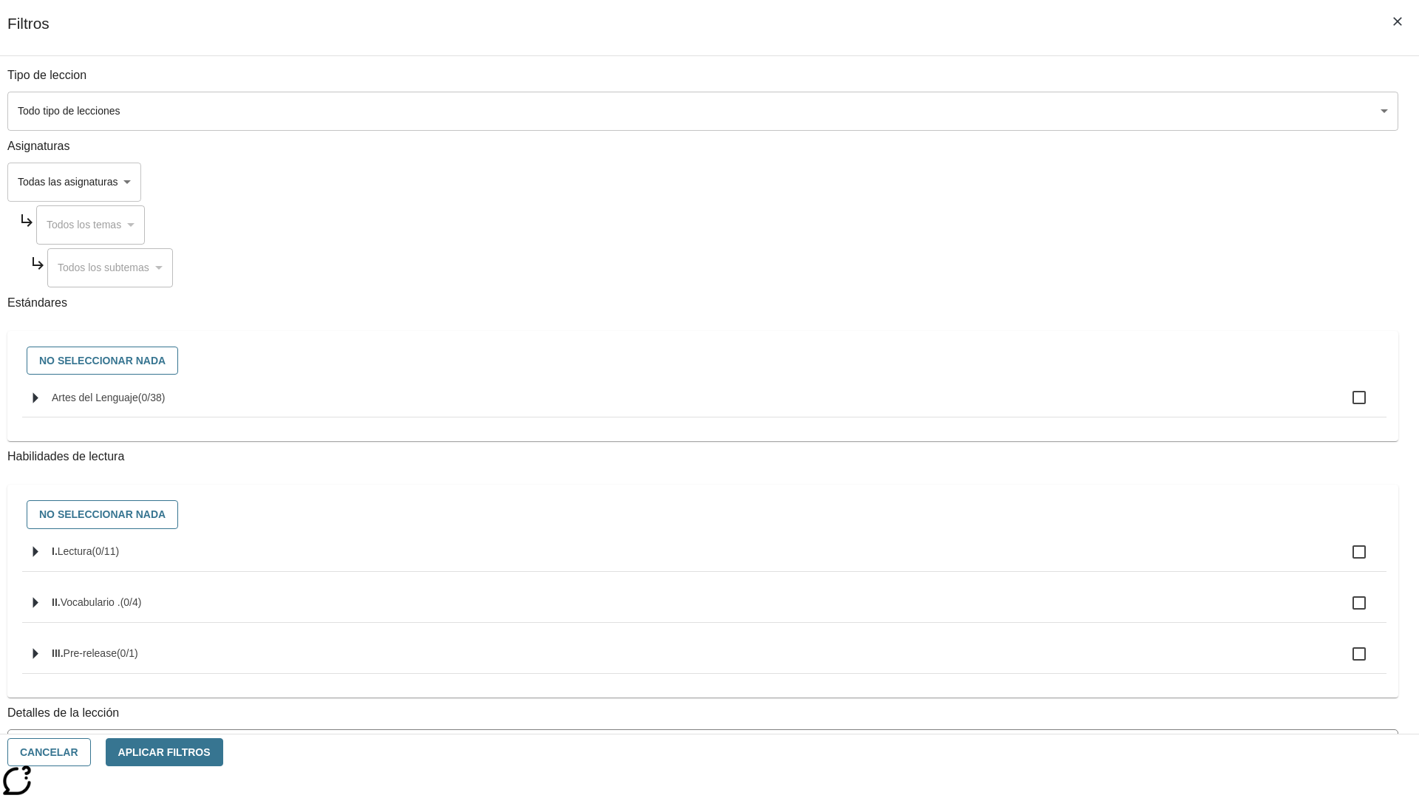
checkbox input "true"
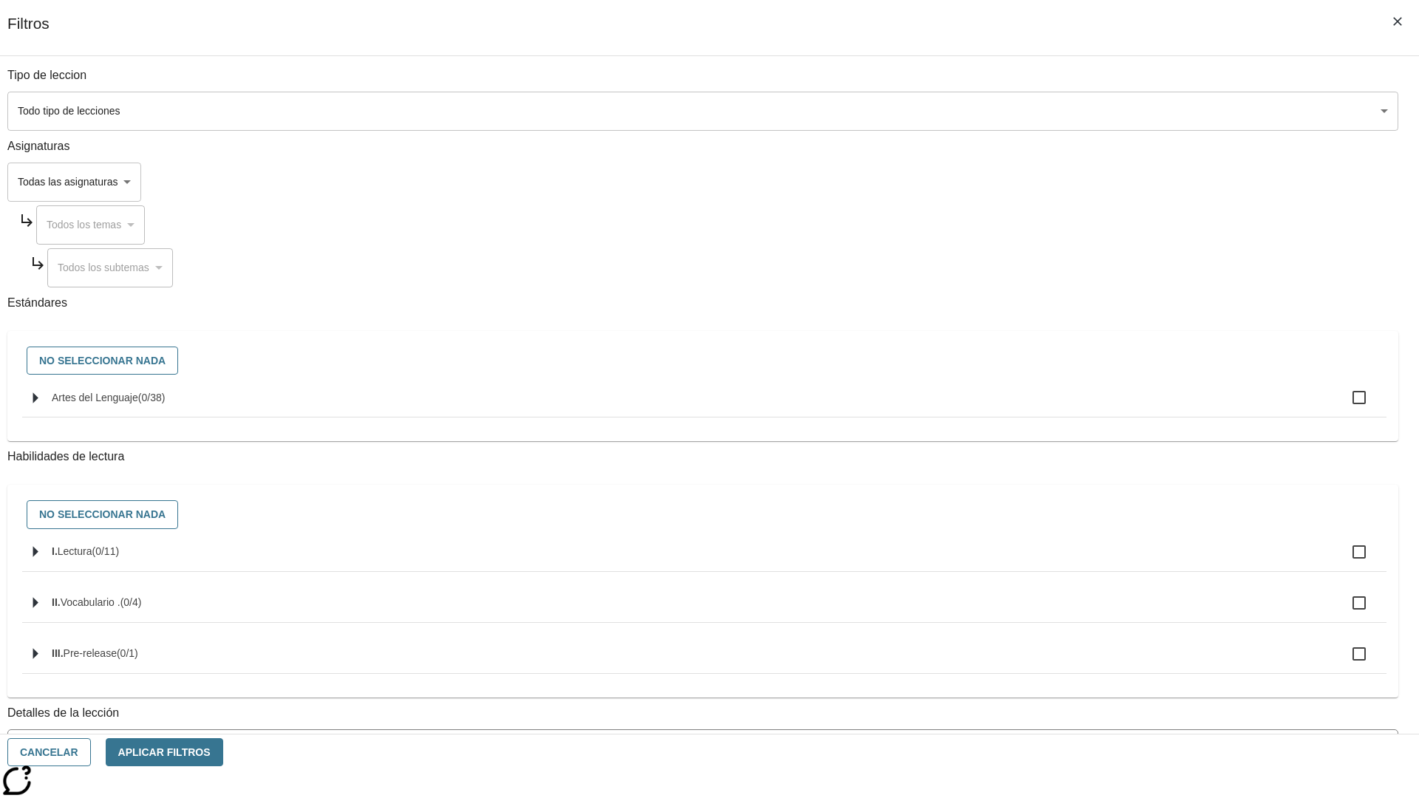
checkbox input "true"
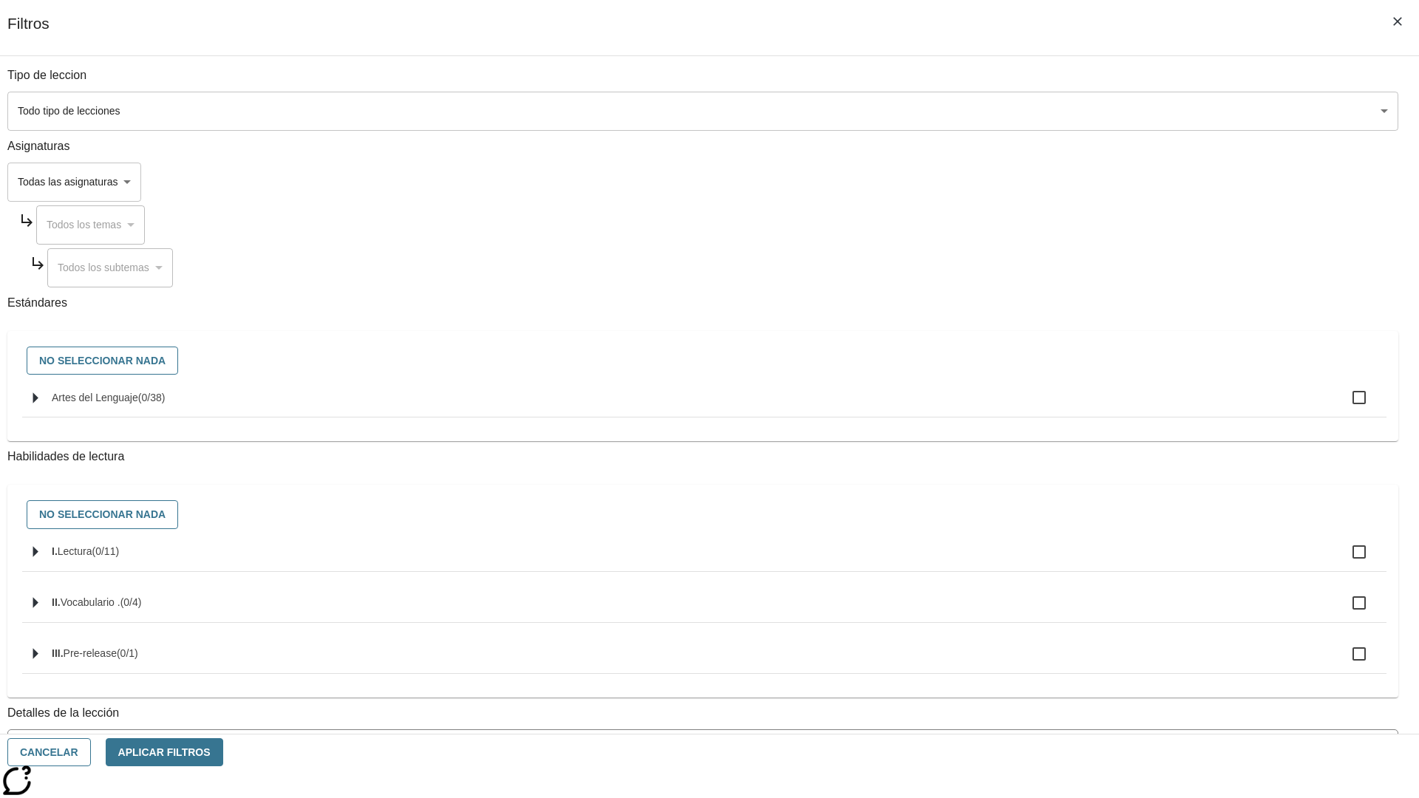
checkbox input "true"
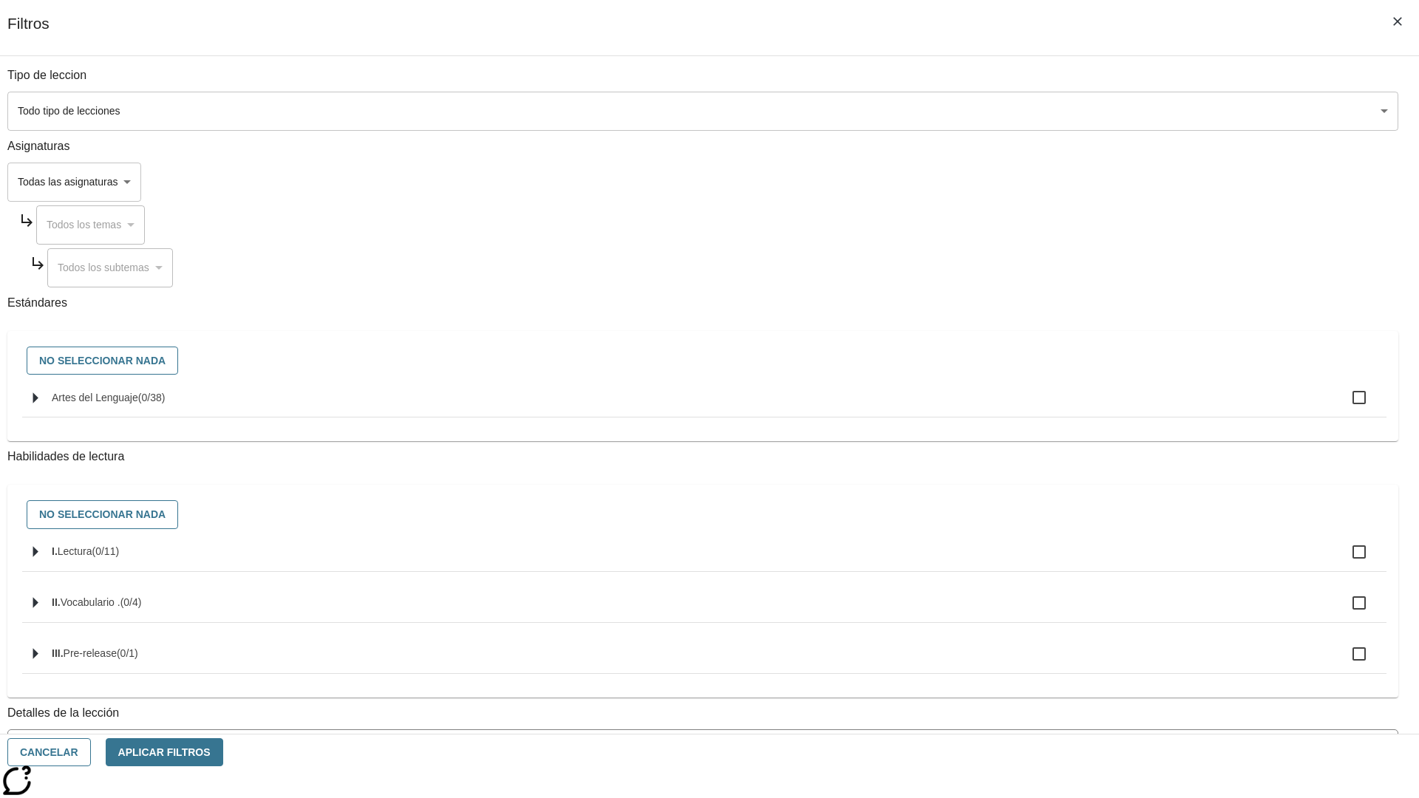
checkbox input "true"
click at [223, 752] on button "Aplicar Filtros" at bounding box center [165, 752] width 118 height 29
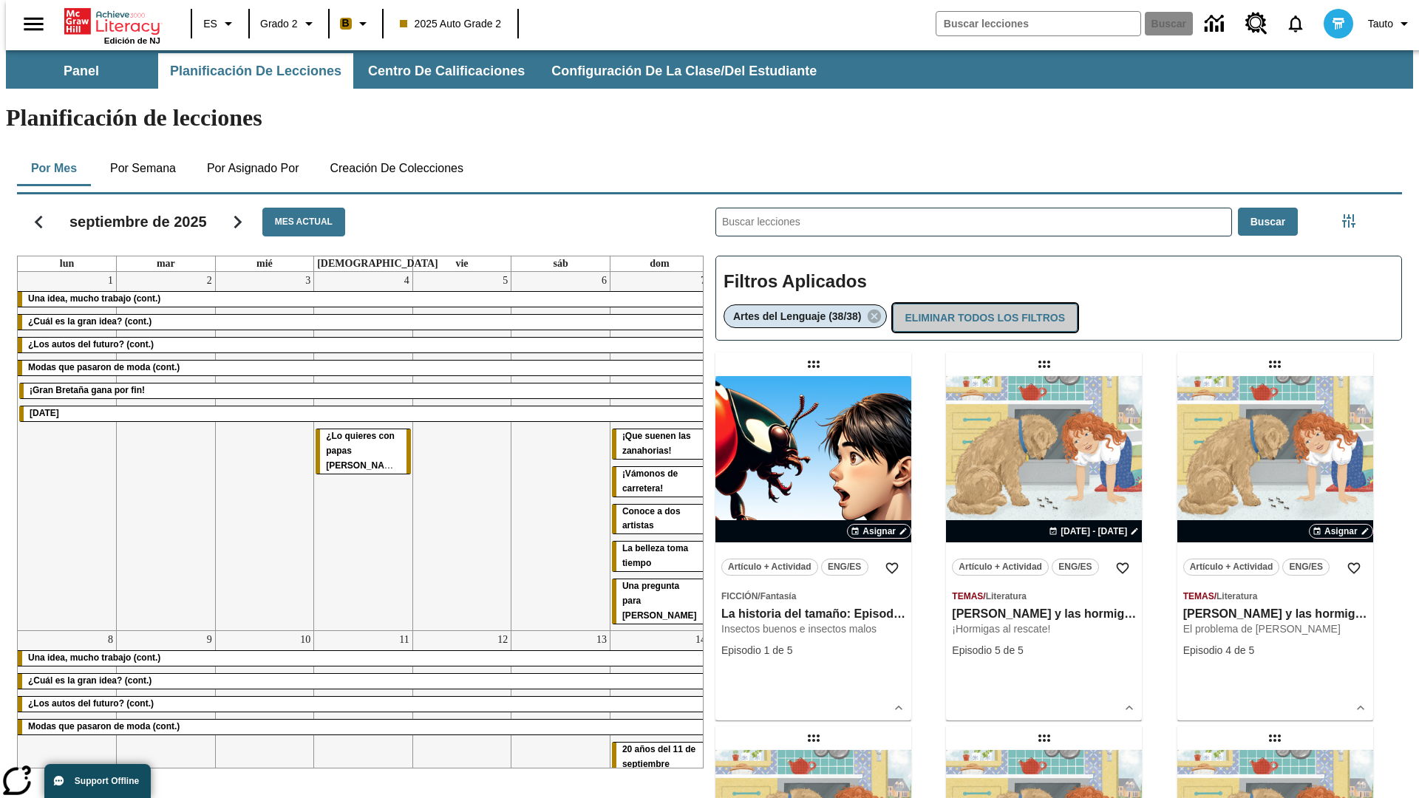
click at [984, 304] on button "Eliminar todos los filtros" at bounding box center [985, 318] width 185 height 29
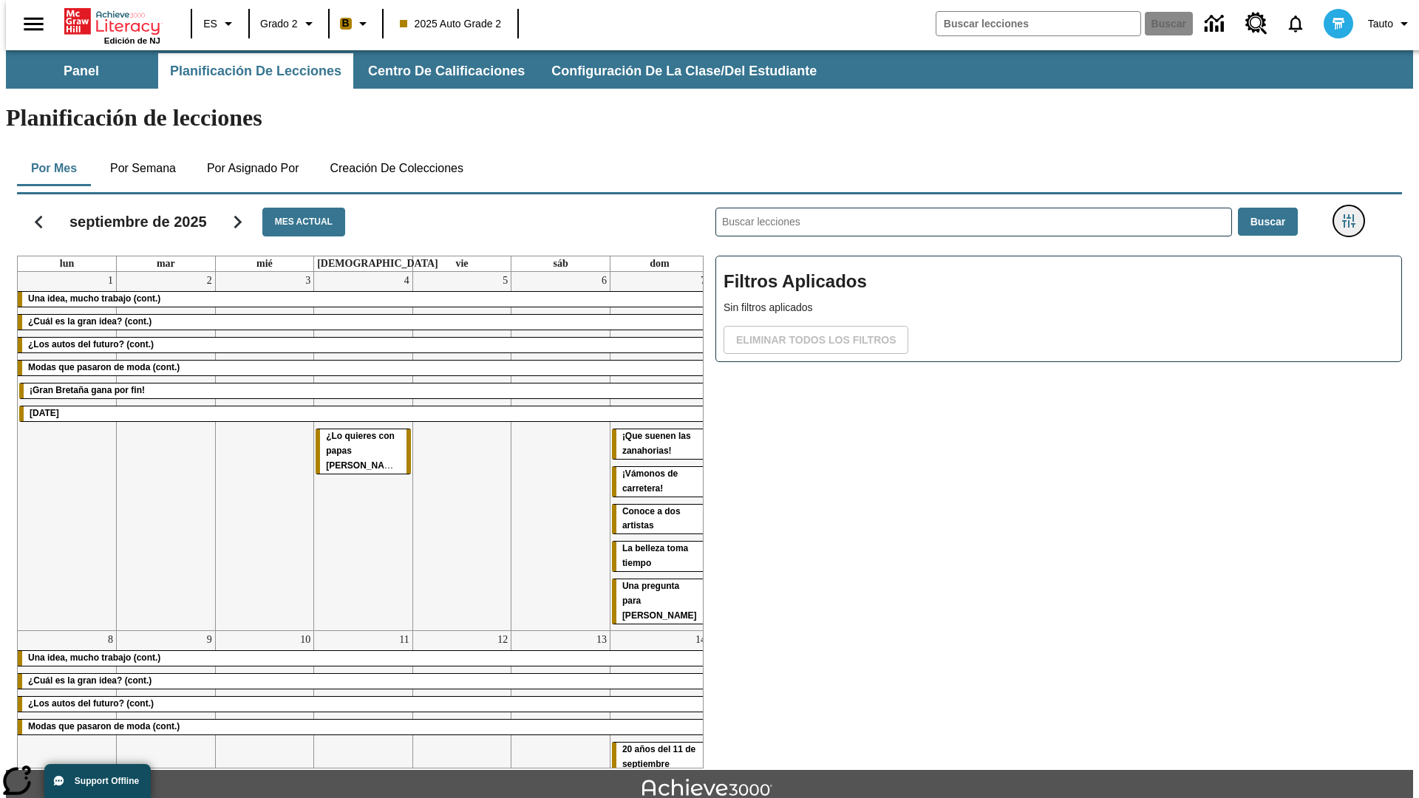
click at [1353, 214] on icon "Menú lateral de filtros" at bounding box center [1348, 220] width 13 height 13
